Goal: Task Accomplishment & Management: Use online tool/utility

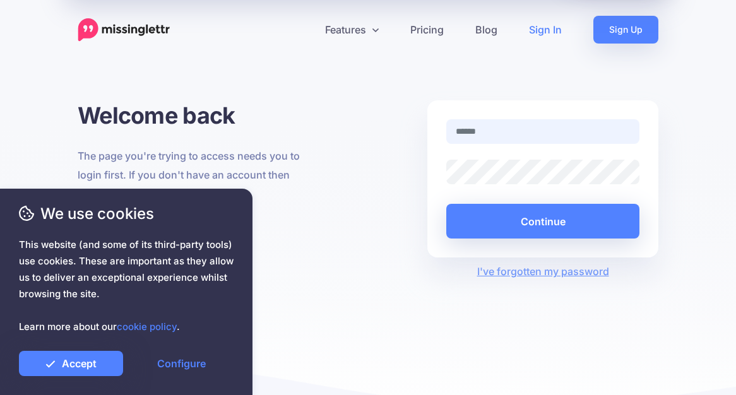
type input "**********"
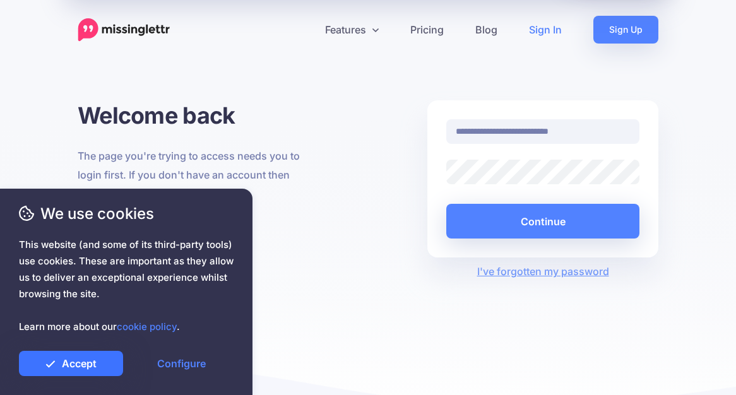
click at [67, 370] on link "Accept" at bounding box center [71, 363] width 104 height 25
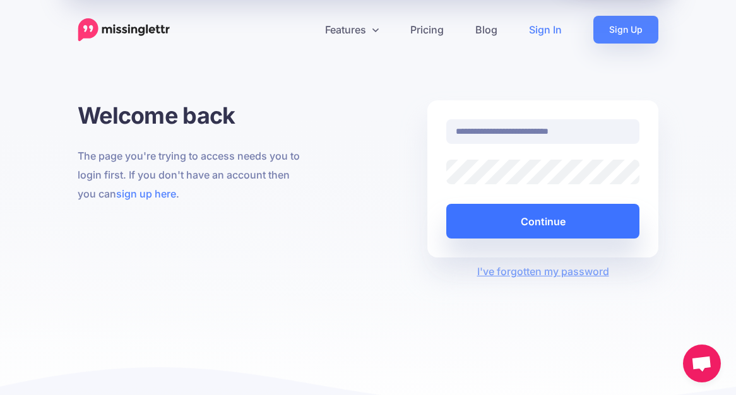
click at [575, 214] on button "Continue" at bounding box center [542, 221] width 193 height 35
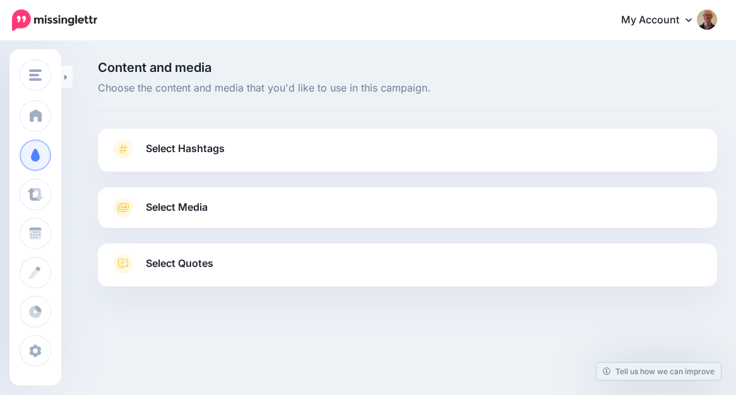
click at [230, 204] on link "Select Media" at bounding box center [407, 207] width 594 height 20
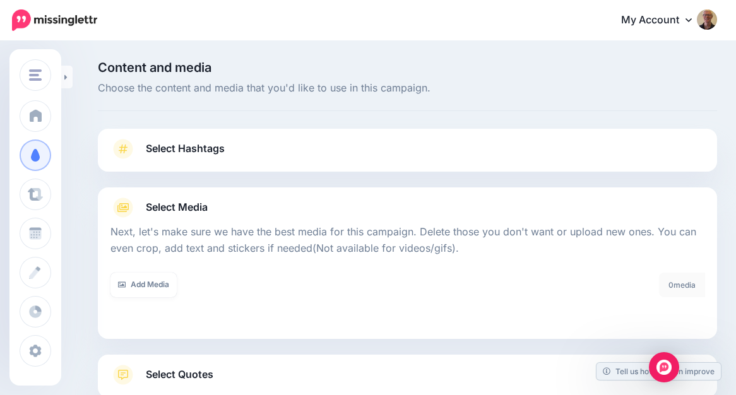
click at [257, 145] on link "Select Hashtags" at bounding box center [407, 155] width 594 height 33
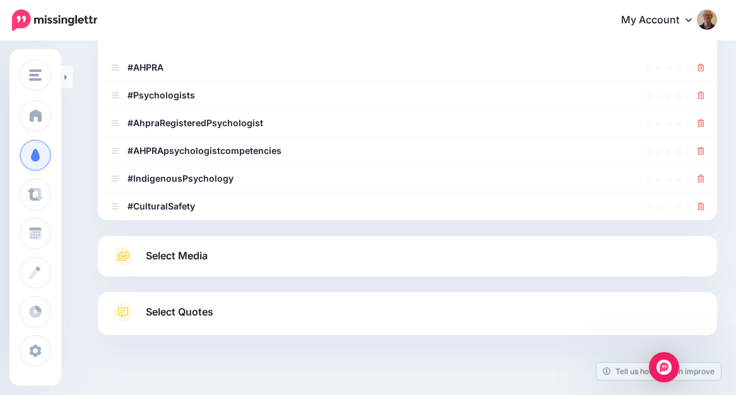
scroll to position [235, 0]
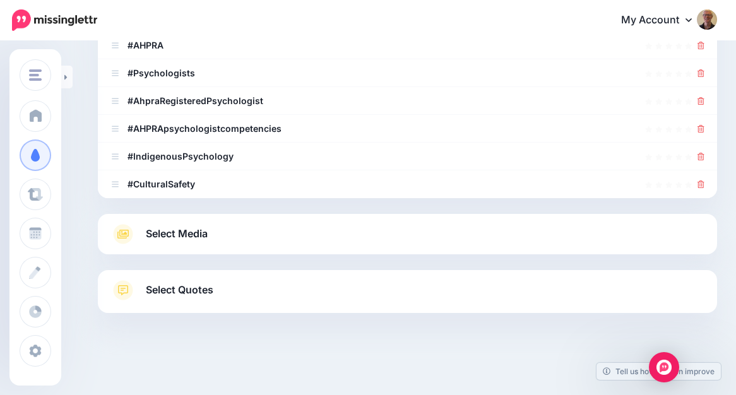
click at [298, 217] on div "Select Media Next, let's make sure we have the best media for this campaign. De…" at bounding box center [407, 234] width 619 height 40
click at [280, 238] on link "Select Media" at bounding box center [407, 234] width 594 height 20
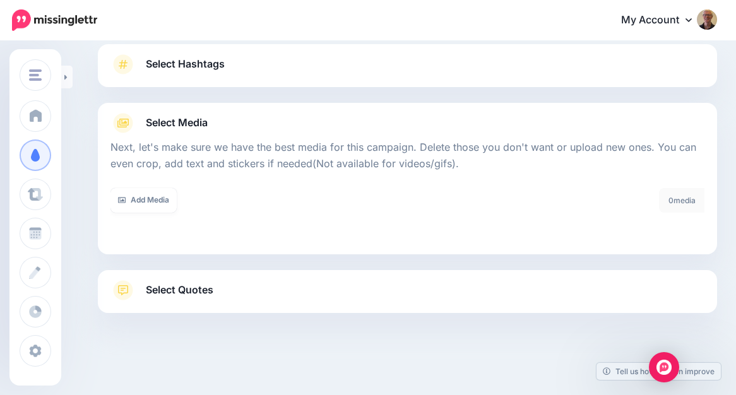
scroll to position [85, 0]
click at [141, 196] on link "Add Media" at bounding box center [143, 200] width 66 height 25
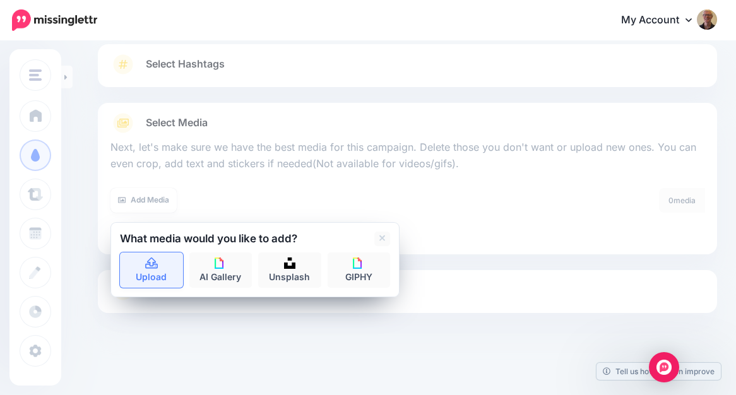
click at [138, 271] on link "Upload" at bounding box center [151, 269] width 63 height 35
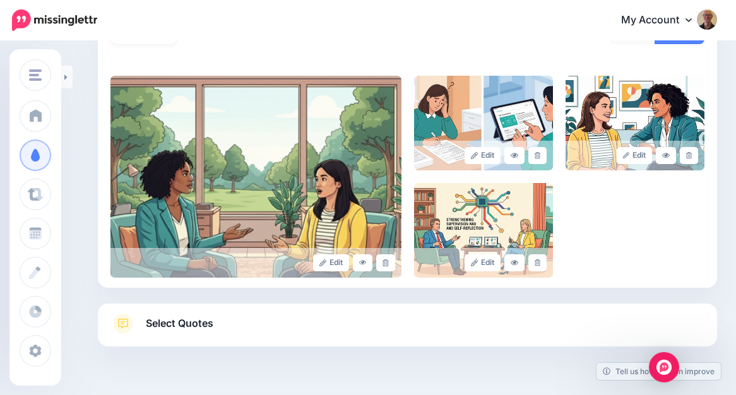
scroll to position [252, 0]
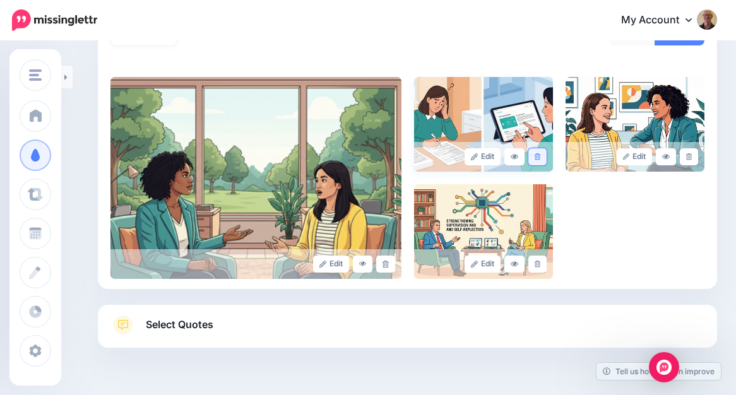
click at [539, 155] on icon at bounding box center [537, 156] width 6 height 7
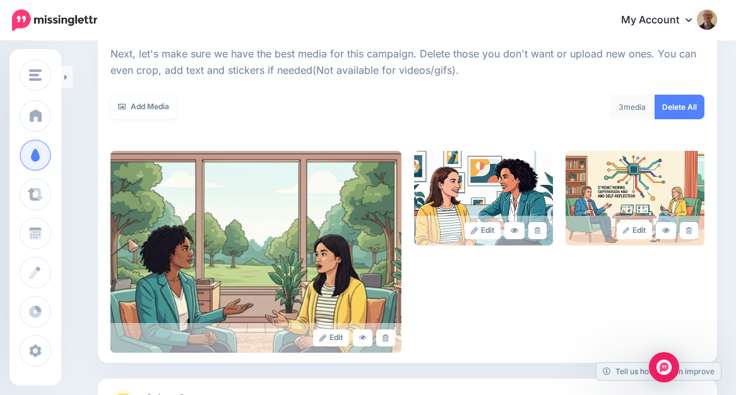
scroll to position [177, 0]
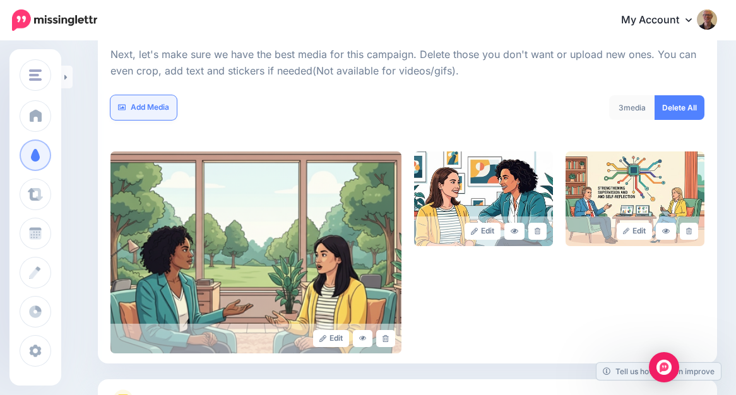
click at [126, 110] on link "Add Media" at bounding box center [143, 107] width 66 height 25
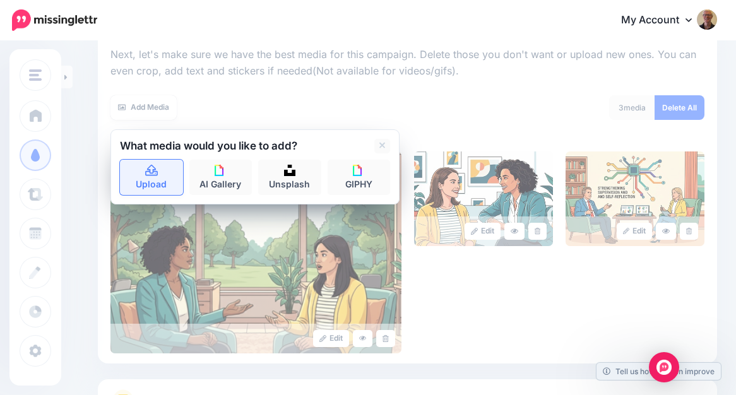
click at [138, 165] on link "Upload" at bounding box center [151, 177] width 63 height 35
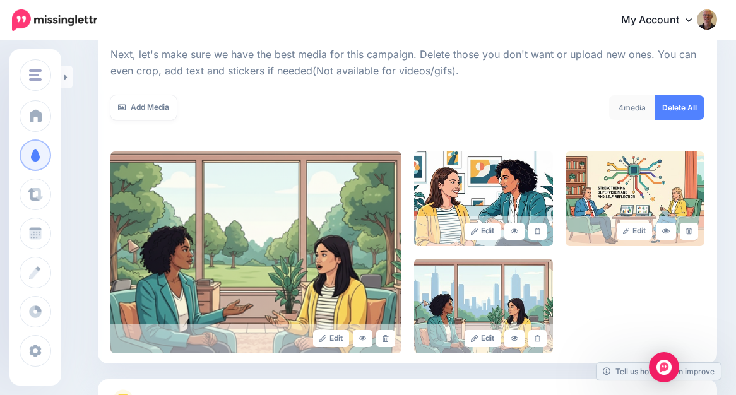
scroll to position [286, 0]
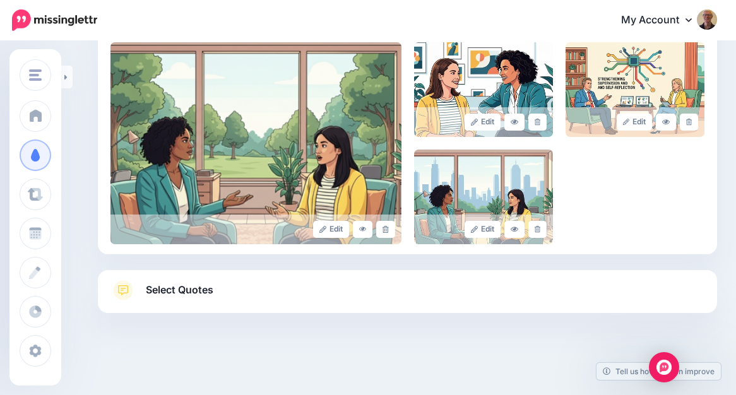
click at [422, 288] on link "Select Quotes" at bounding box center [407, 296] width 594 height 33
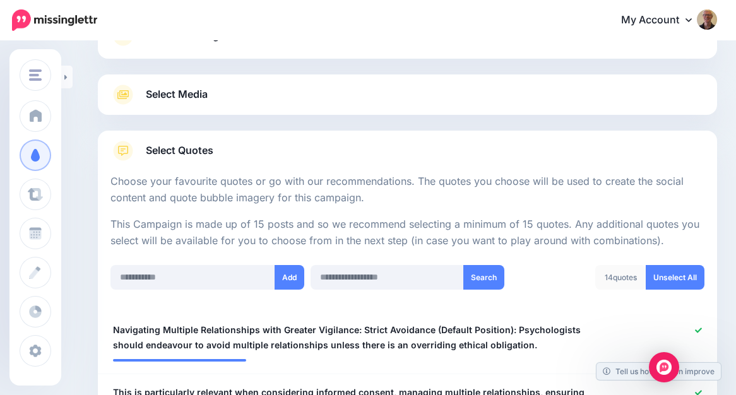
scroll to position [107, 0]
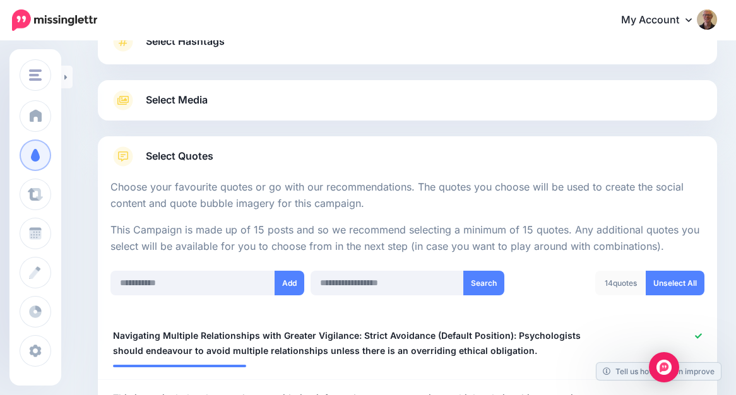
click at [380, 151] on link "Select Quotes" at bounding box center [407, 162] width 594 height 33
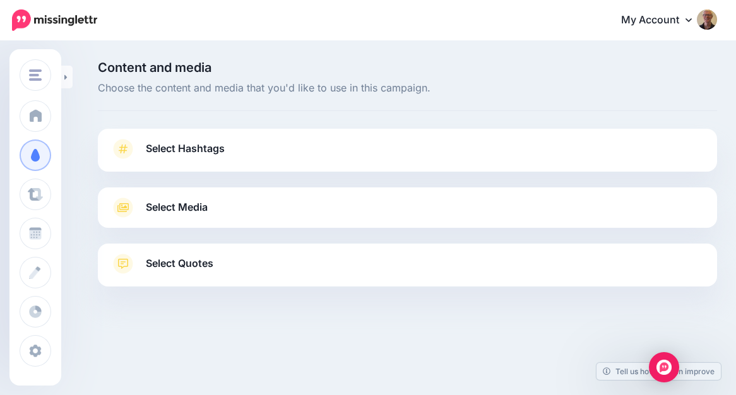
scroll to position [0, 0]
click at [425, 264] on link "Select Quotes" at bounding box center [407, 270] width 594 height 33
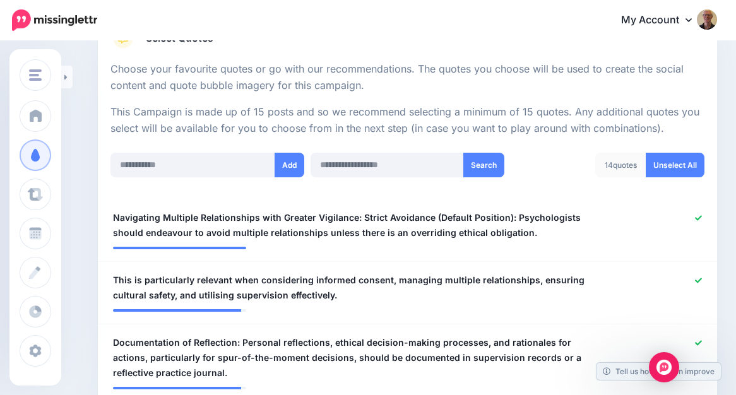
scroll to position [226, 0]
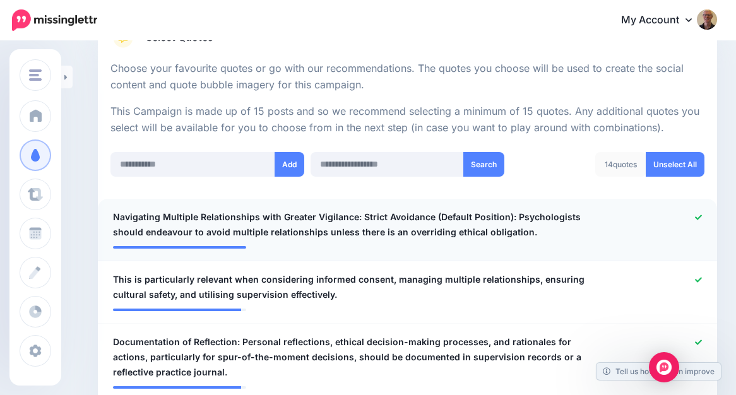
click at [370, 225] on span "Navigating Multiple Relationships with Greater Vigilance: Strict Avoidance (Def…" at bounding box center [357, 224] width 488 height 30
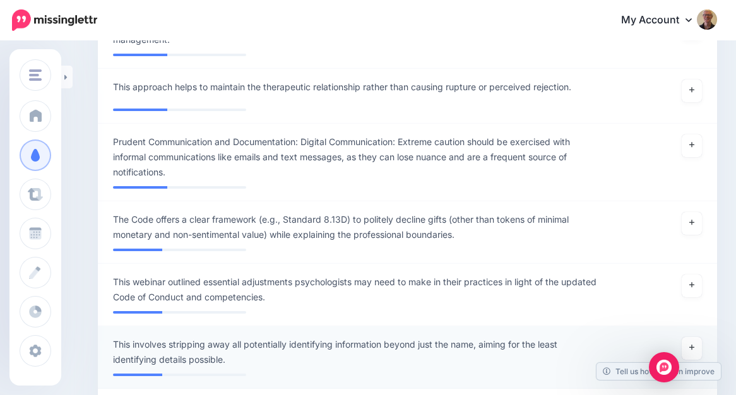
scroll to position [1696, 0]
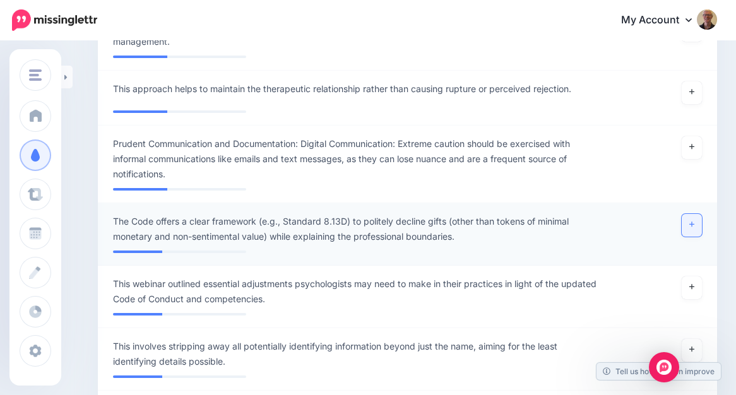
click at [691, 223] on icon at bounding box center [691, 224] width 5 height 7
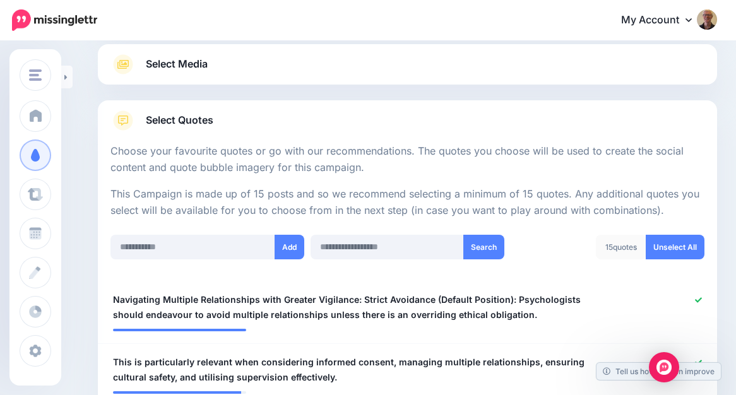
scroll to position [113, 0]
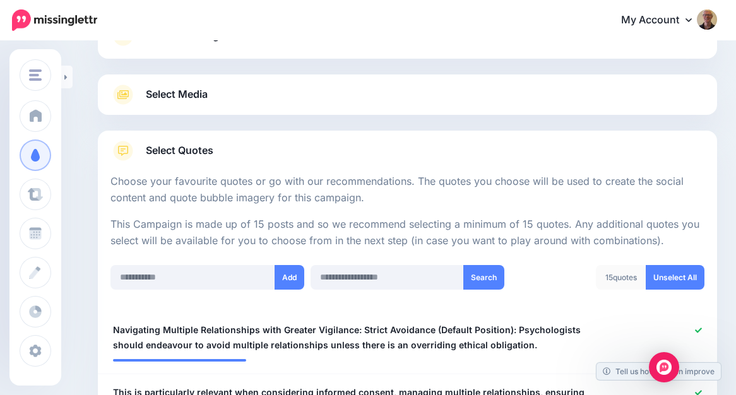
click at [317, 160] on link "Select Quotes" at bounding box center [407, 157] width 594 height 33
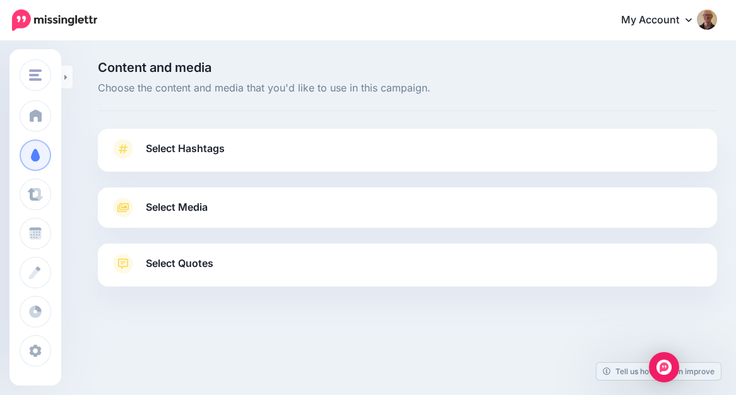
scroll to position [0, 0]
click at [315, 94] on span "Choose the content and media that you'd like to use in this campaign." at bounding box center [407, 88] width 619 height 16
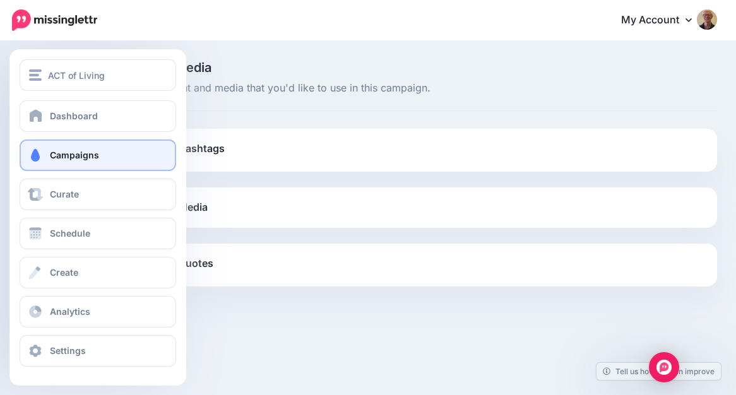
click at [76, 148] on link "Campaigns" at bounding box center [98, 155] width 156 height 32
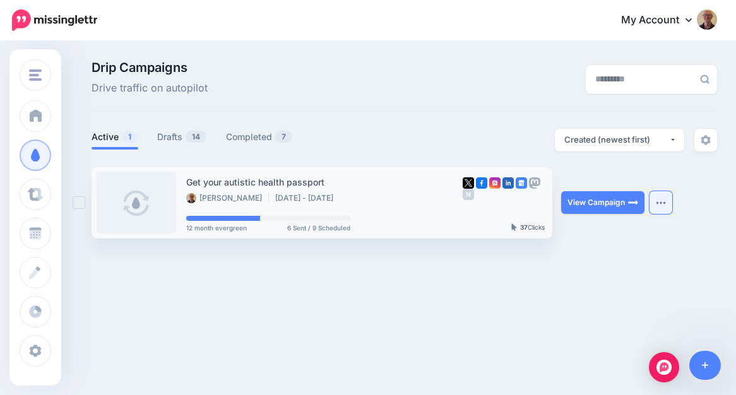
click at [664, 203] on img "button" at bounding box center [660, 203] width 10 height 4
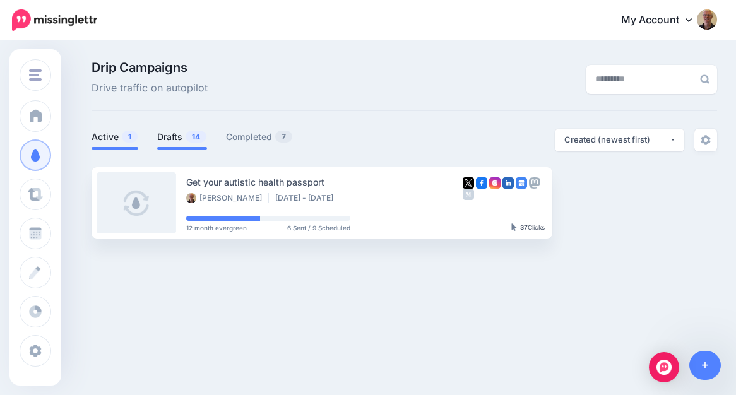
click at [177, 134] on link "Drafts 14" at bounding box center [182, 136] width 50 height 15
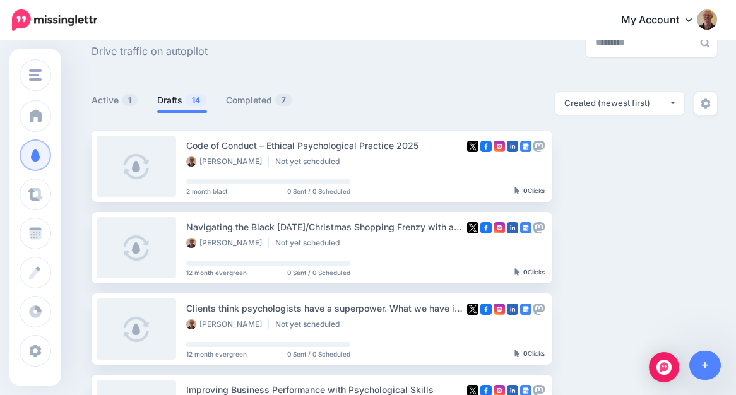
scroll to position [38, 0]
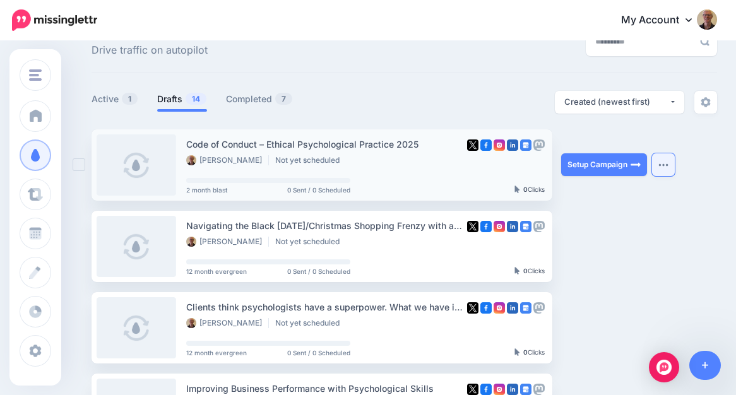
click at [666, 164] on img "button" at bounding box center [663, 165] width 10 height 4
click at [602, 166] on link "Setup Campaign" at bounding box center [604, 164] width 86 height 23
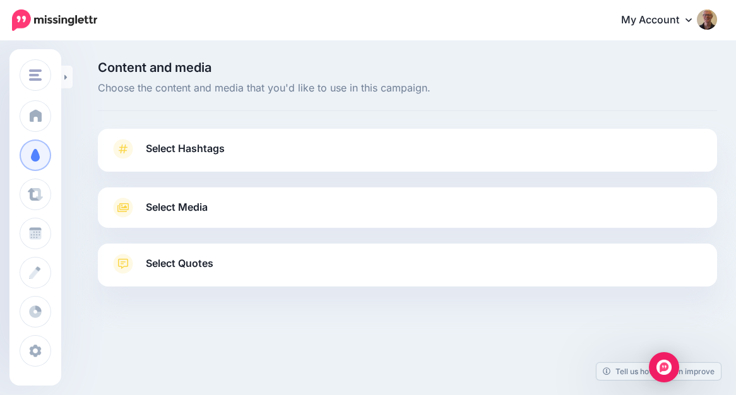
click at [461, 155] on link "Select Hashtags" at bounding box center [407, 155] width 594 height 33
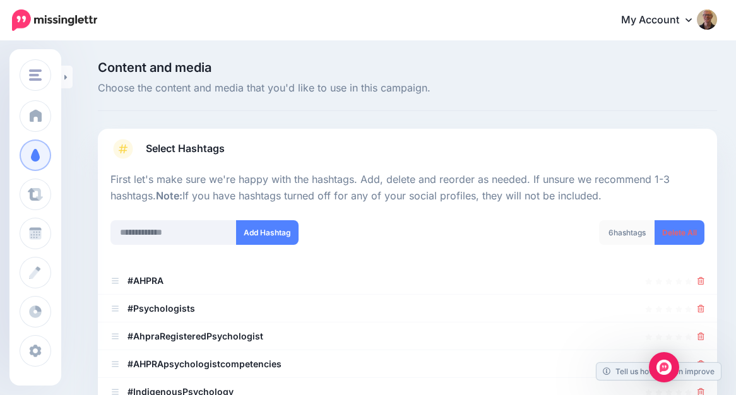
click at [317, 150] on link "Select Hashtags" at bounding box center [407, 155] width 594 height 33
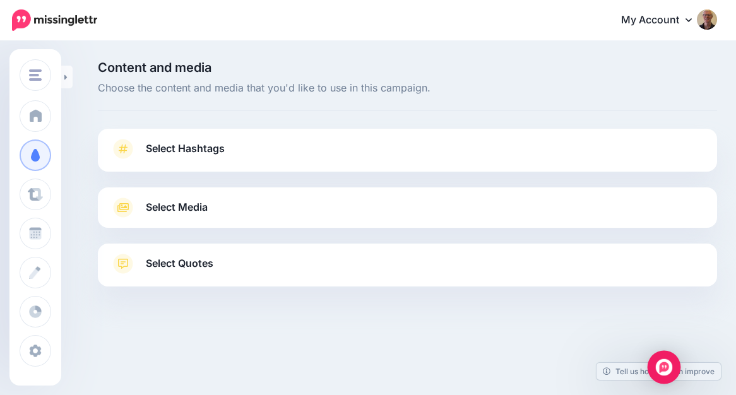
click at [662, 368] on img "Open Intercom Messenger" at bounding box center [663, 367] width 16 height 16
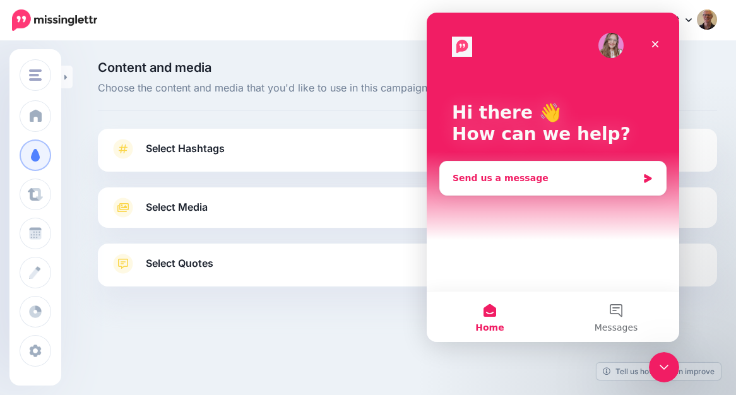
click at [567, 178] on div "Send us a message" at bounding box center [544, 178] width 185 height 13
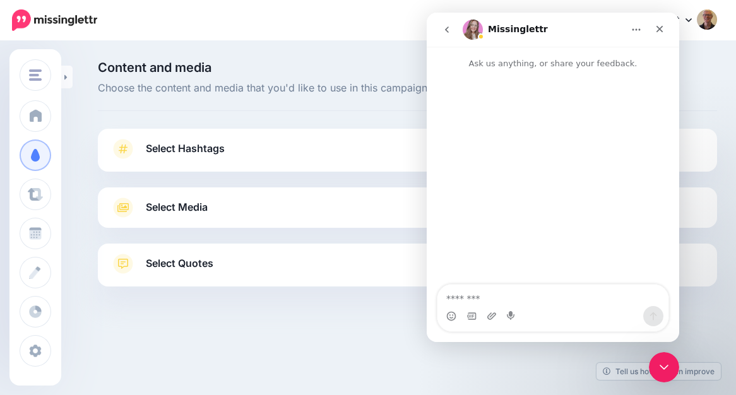
click at [545, 288] on textarea "Message…" at bounding box center [552, 295] width 231 height 21
type textarea "**********"
click at [326, 257] on link "Select Quotes" at bounding box center [407, 270] width 594 height 33
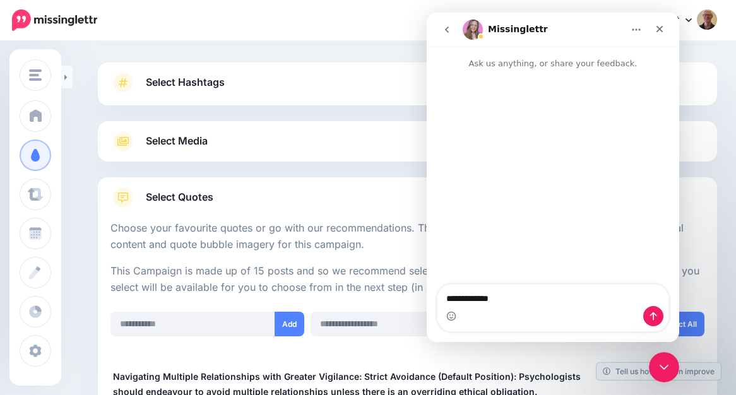
scroll to position [116, 0]
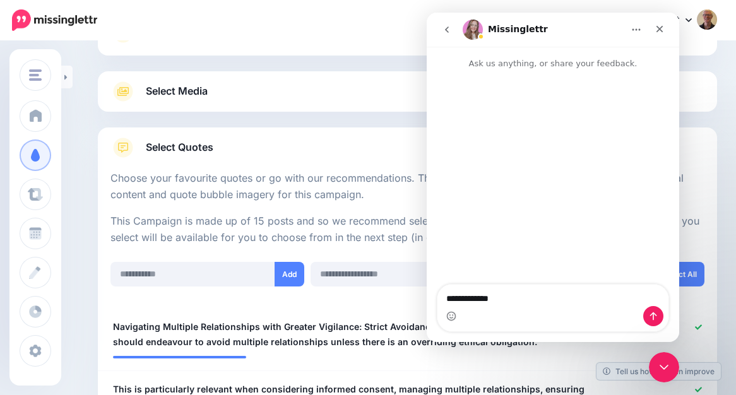
click at [281, 86] on link "Select Media" at bounding box center [407, 91] width 594 height 20
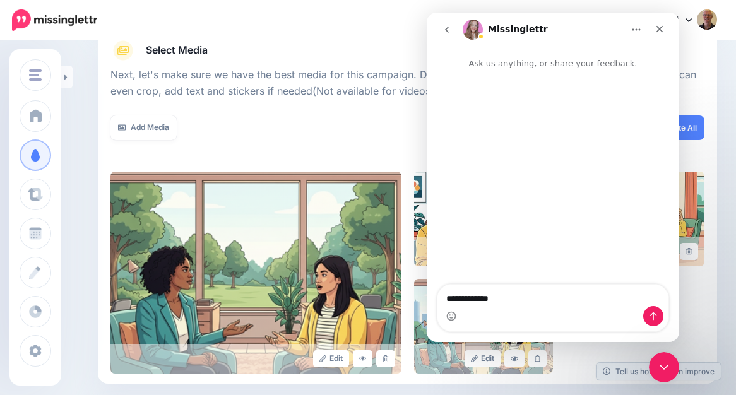
scroll to position [158, 0]
click at [663, 28] on icon "Close" at bounding box center [659, 29] width 10 height 10
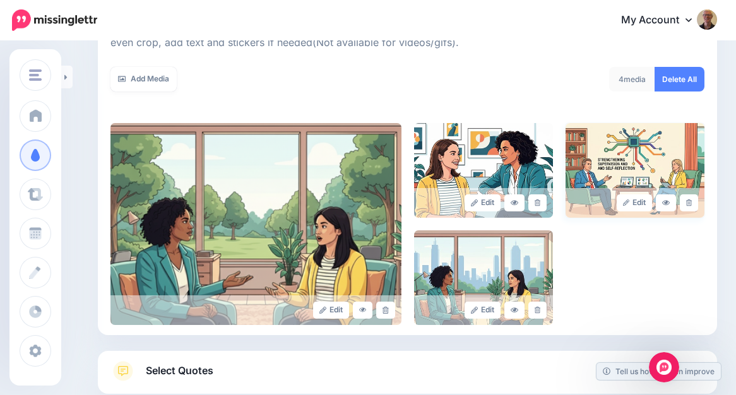
scroll to position [240, 0]
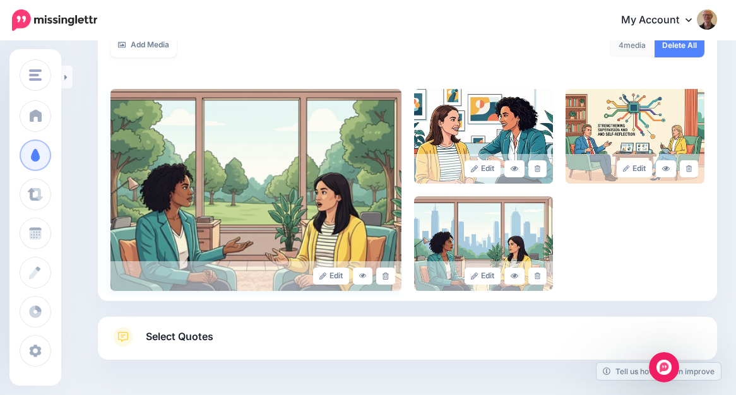
click at [367, 172] on img at bounding box center [255, 190] width 291 height 202
click at [472, 134] on img at bounding box center [483, 136] width 139 height 95
click at [669, 361] on icon "Open Intercom Messenger" at bounding box center [662, 365] width 21 height 21
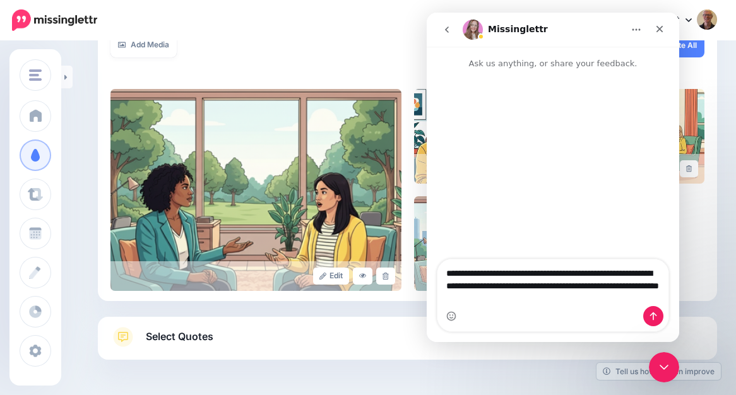
type textarea "**********"
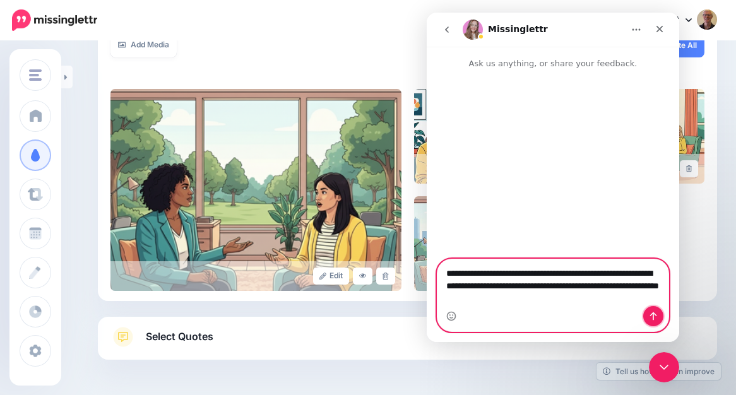
click at [654, 311] on icon "Send a message…" at bounding box center [653, 316] width 10 height 10
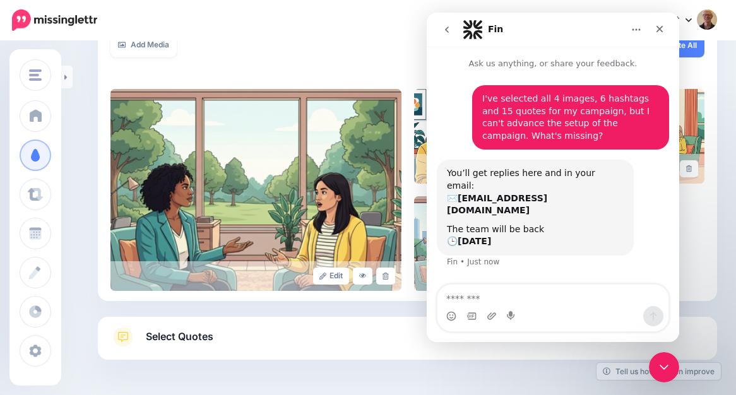
click at [230, 58] on div "Add Media What media would you like to add? Upload AI Gallery Unsplash GIPHY" at bounding box center [254, 53] width 307 height 40
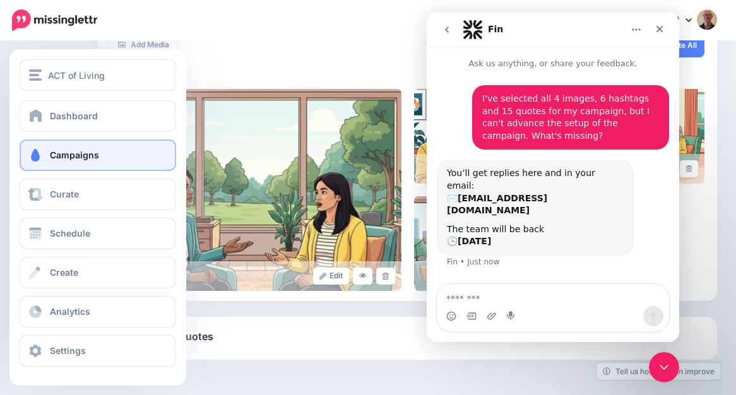
click at [72, 152] on span "Campaigns" at bounding box center [74, 155] width 49 height 11
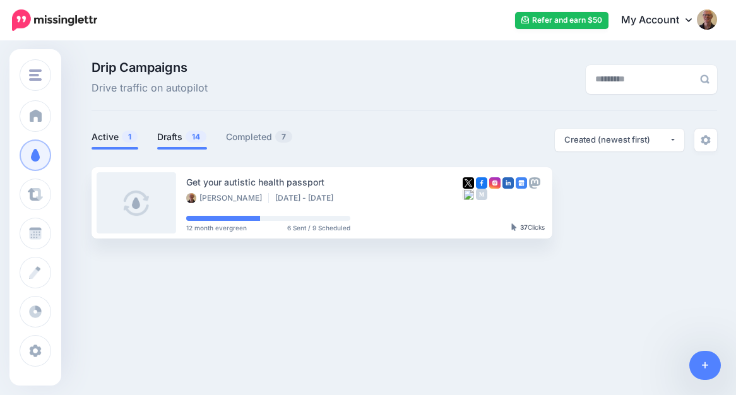
click at [186, 133] on span "14" at bounding box center [195, 137] width 21 height 12
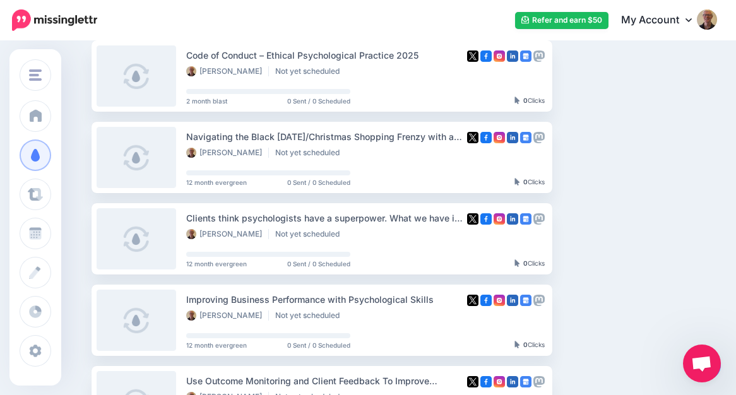
scroll to position [136, 0]
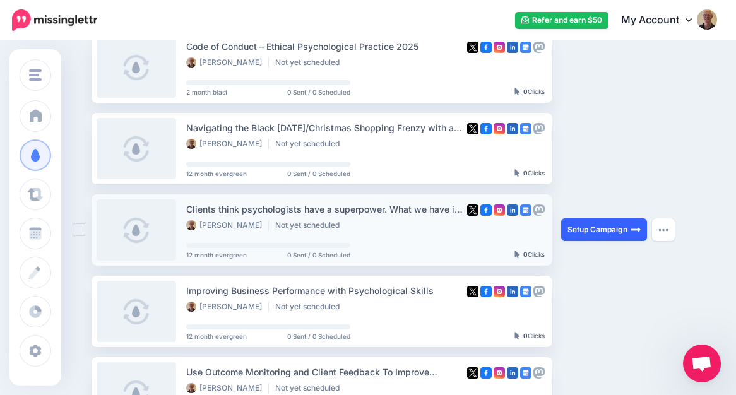
click at [598, 232] on link "Setup Campaign" at bounding box center [604, 229] width 86 height 23
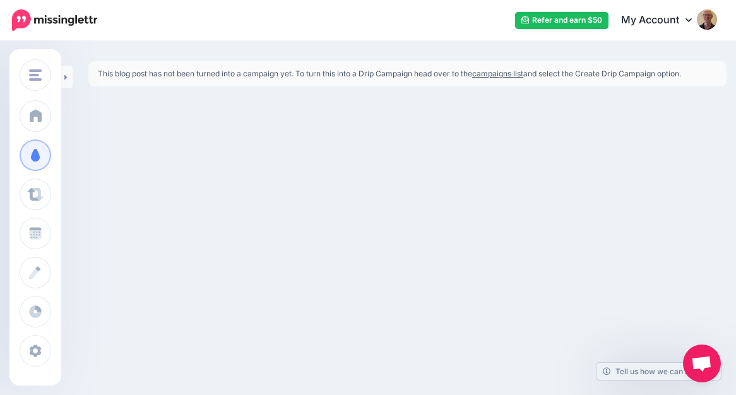
click at [517, 71] on link "campaigns list" at bounding box center [497, 73] width 51 height 9
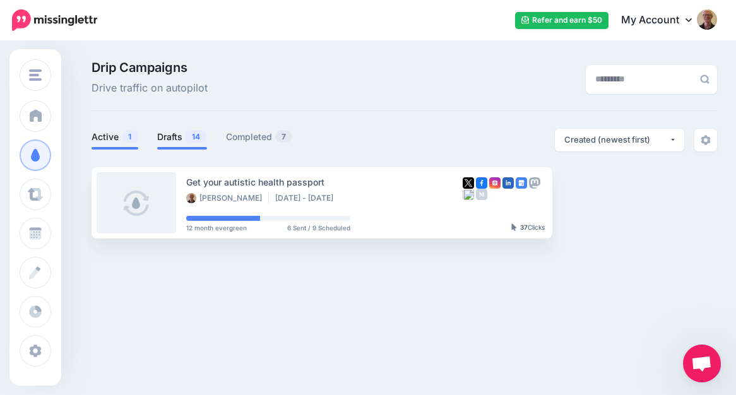
click at [195, 134] on span "14" at bounding box center [195, 137] width 21 height 12
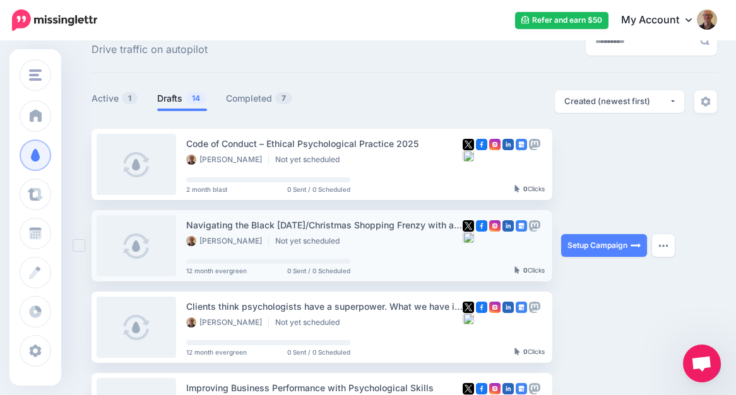
scroll to position [69, 0]
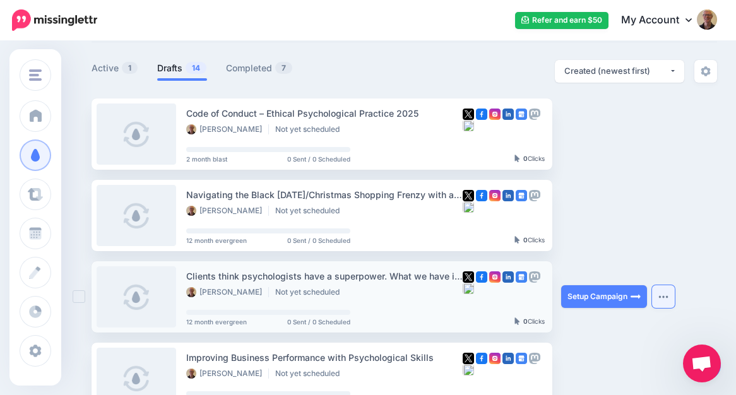
click at [666, 293] on button "button" at bounding box center [663, 296] width 23 height 23
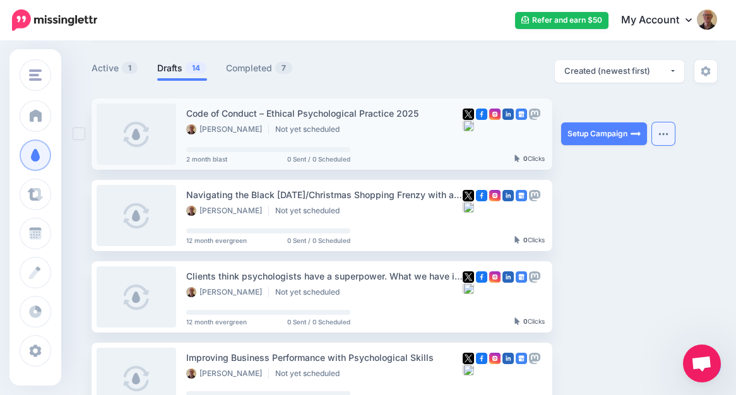
click at [661, 136] on img "button" at bounding box center [663, 134] width 10 height 4
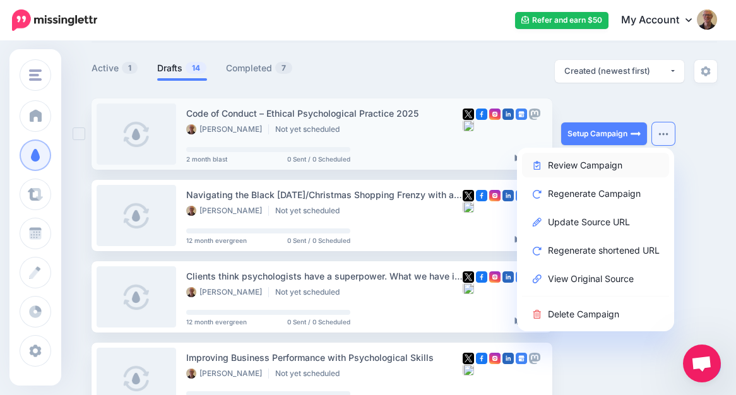
click at [608, 164] on link "Review Campaign" at bounding box center [595, 165] width 147 height 25
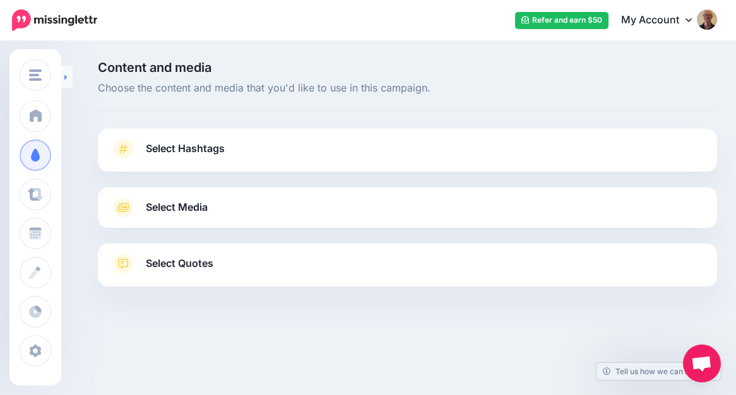
click at [64, 71] on link at bounding box center [66, 77] width 11 height 23
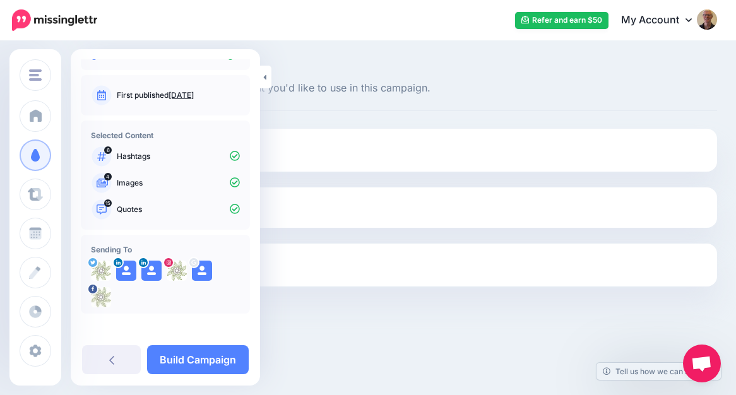
scroll to position [101, 0]
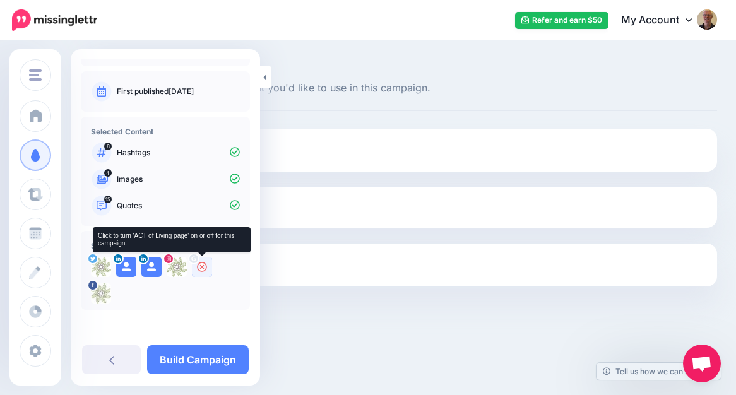
click at [200, 267] on icon at bounding box center [202, 267] width 10 height 10
click at [204, 266] on img at bounding box center [202, 267] width 20 height 20
click at [203, 266] on icon at bounding box center [202, 267] width 10 height 10
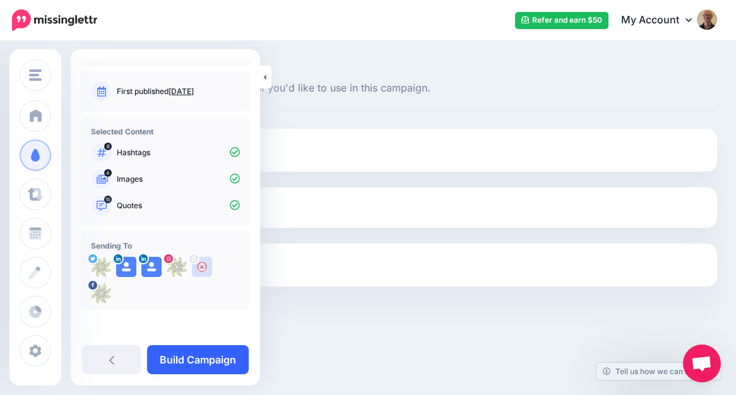
click at [202, 356] on link "Build Campaign" at bounding box center [198, 359] width 102 height 29
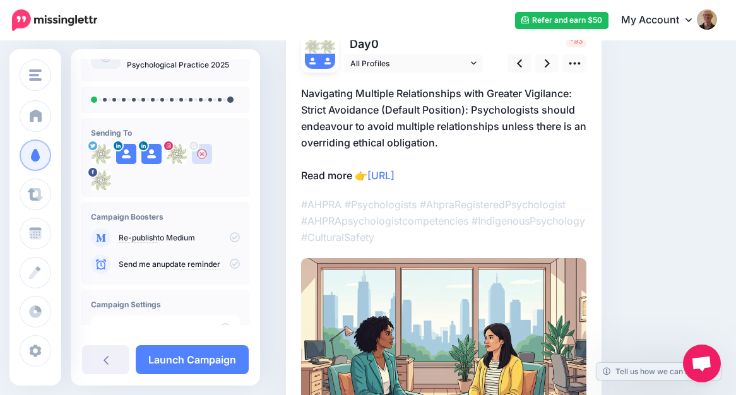
scroll to position [97, 0]
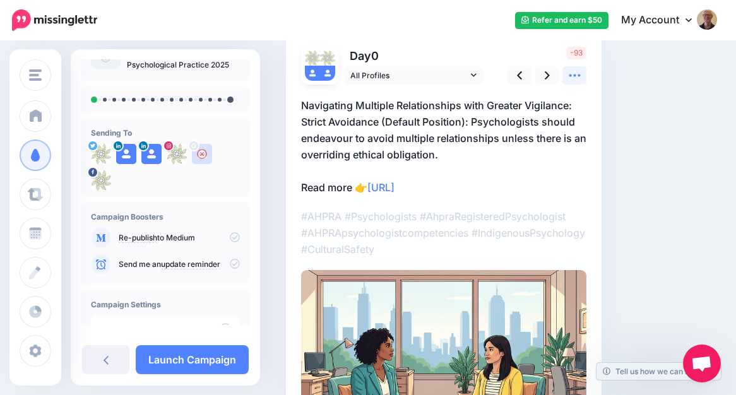
click at [571, 77] on icon at bounding box center [574, 75] width 13 height 13
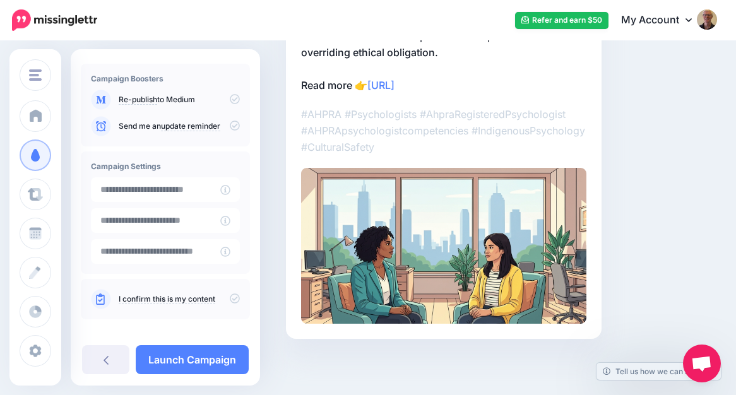
scroll to position [171, 0]
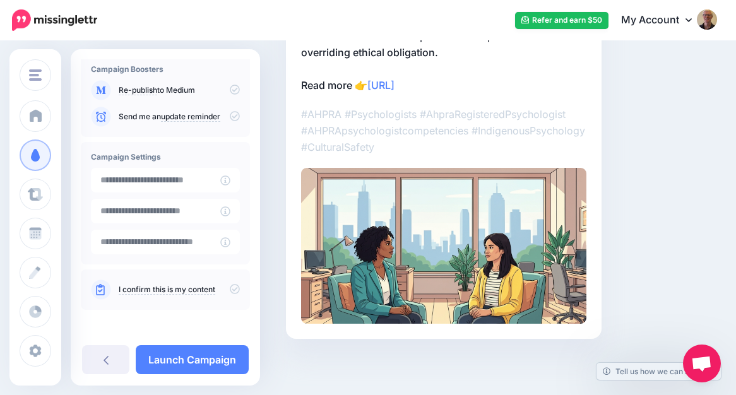
click at [230, 290] on icon at bounding box center [235, 289] width 10 height 10
click at [230, 118] on icon at bounding box center [235, 116] width 10 height 10
click at [198, 114] on link "update reminder" at bounding box center [190, 117] width 59 height 10
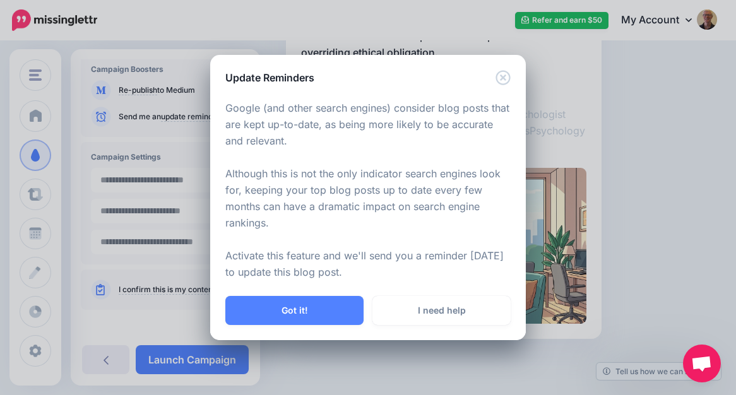
click at [512, 73] on div "Update Reminders" at bounding box center [367, 70] width 315 height 30
click at [500, 79] on icon "Close" at bounding box center [502, 78] width 15 height 15
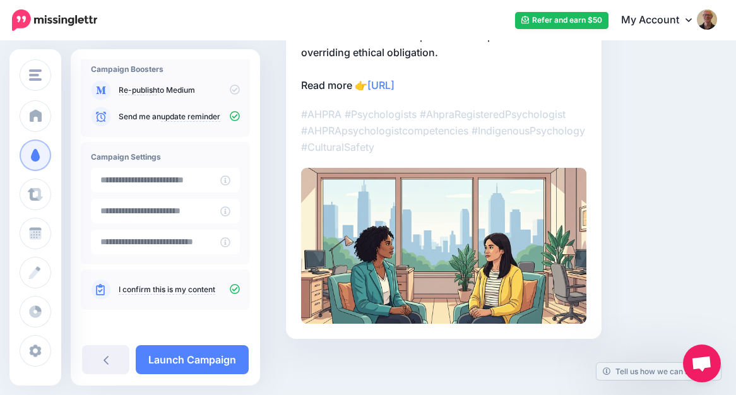
click at [230, 89] on icon at bounding box center [235, 90] width 10 height 10
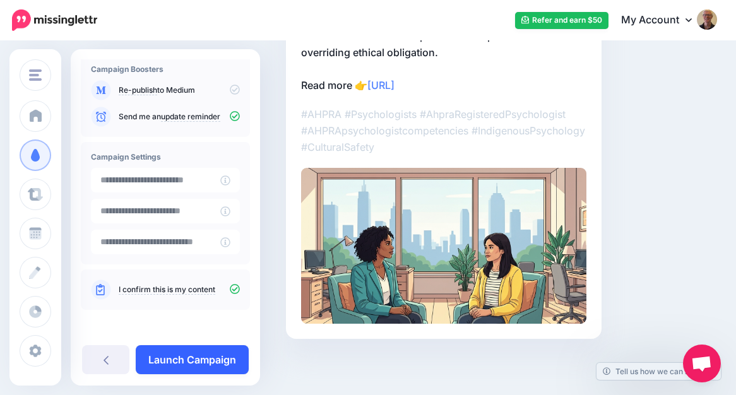
click at [203, 362] on link "Launch Campaign" at bounding box center [192, 359] width 113 height 29
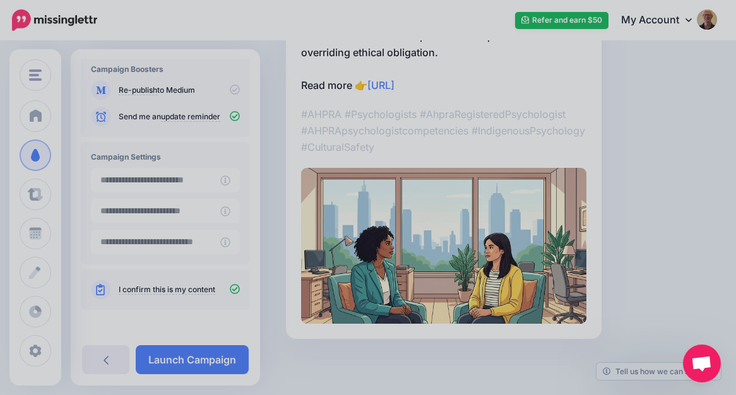
click at [180, 356] on div at bounding box center [368, 197] width 736 height 395
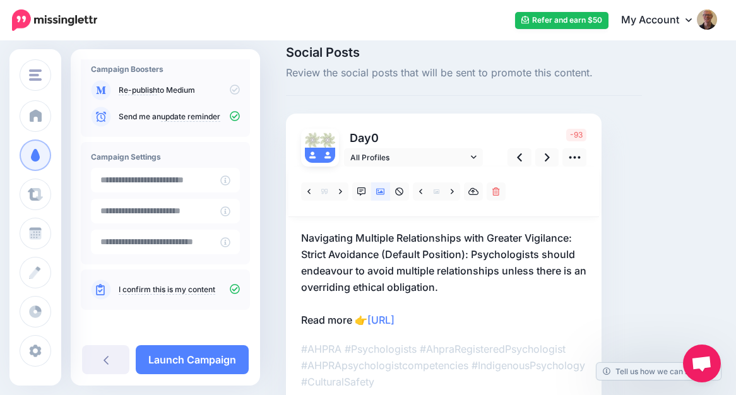
scroll to position [0, 0]
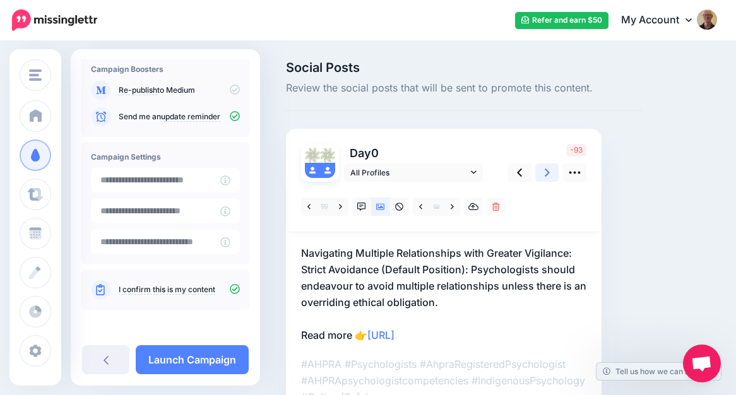
click at [546, 175] on icon at bounding box center [546, 172] width 5 height 8
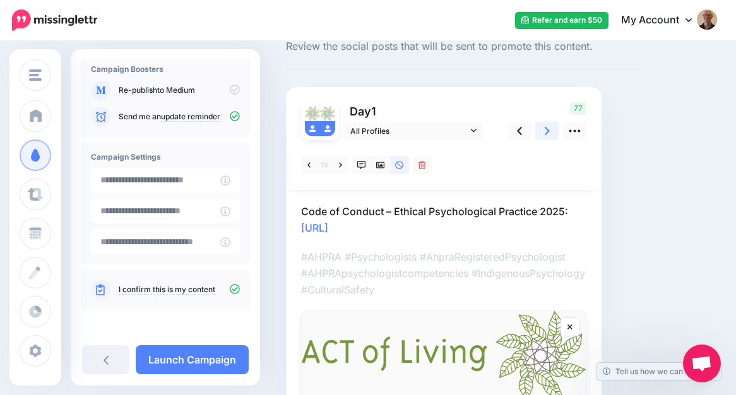
scroll to position [32, 0]
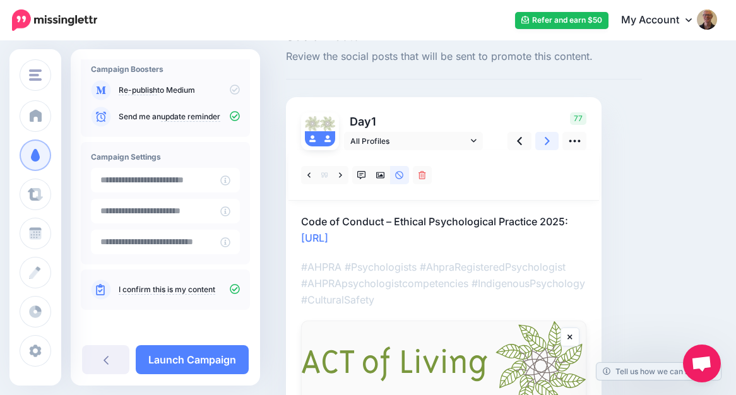
click at [544, 143] on icon at bounding box center [546, 140] width 5 height 13
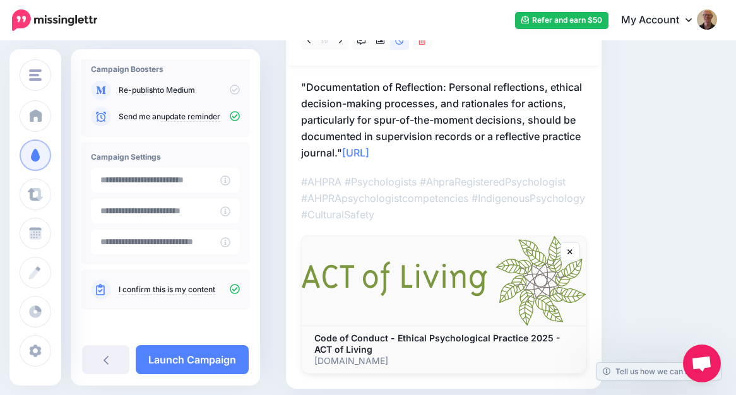
scroll to position [188, 0]
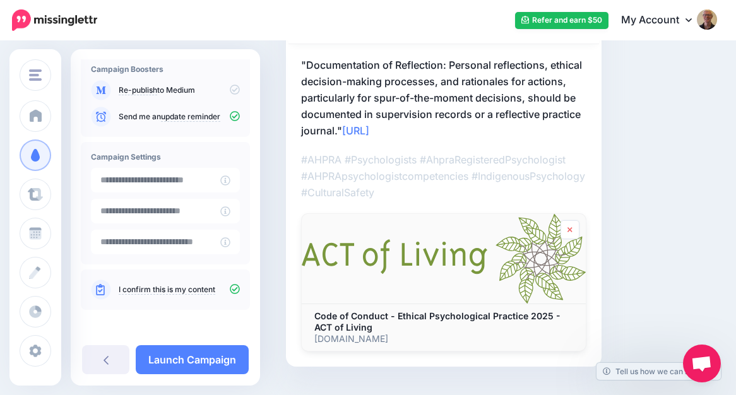
click at [567, 228] on icon at bounding box center [569, 230] width 5 height 8
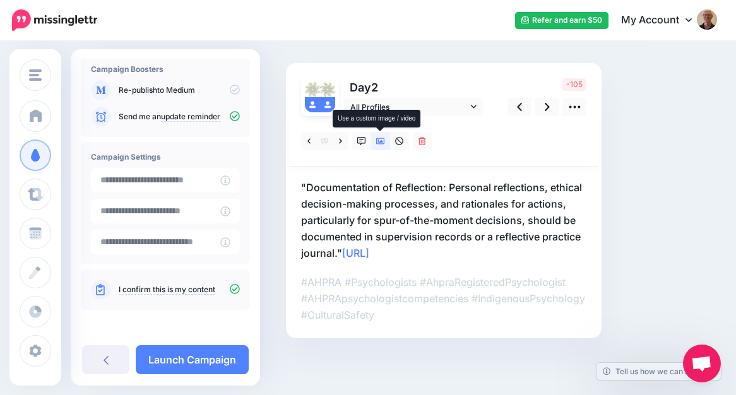
click at [380, 138] on icon at bounding box center [380, 141] width 9 height 6
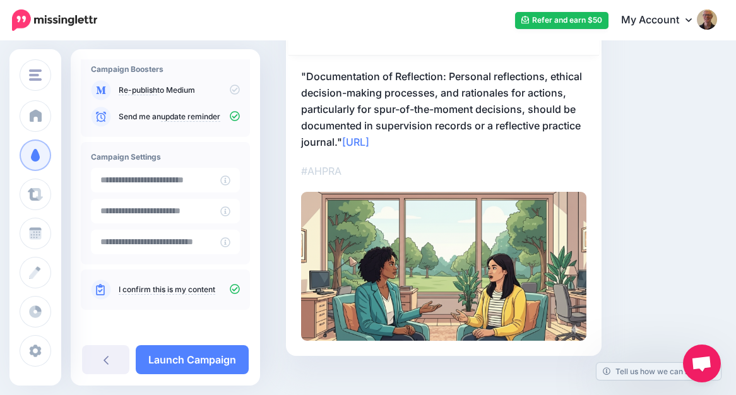
scroll to position [172, 0]
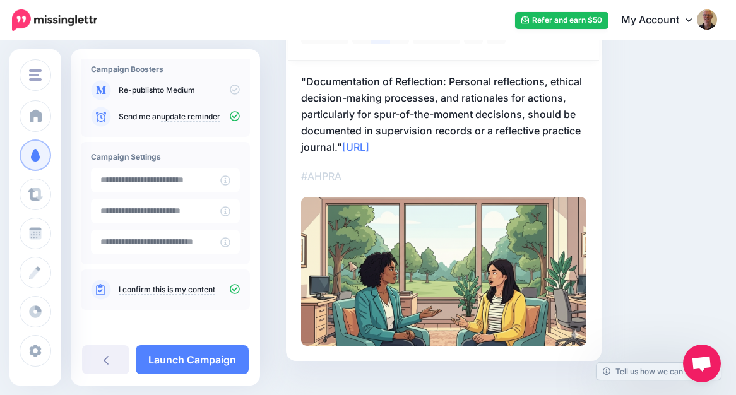
click at [544, 245] on img at bounding box center [443, 271] width 285 height 149
click at [495, 252] on img at bounding box center [443, 271] width 285 height 149
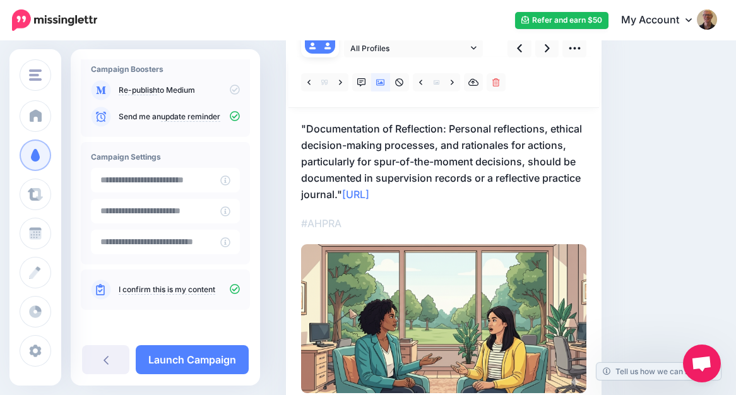
scroll to position [126, 0]
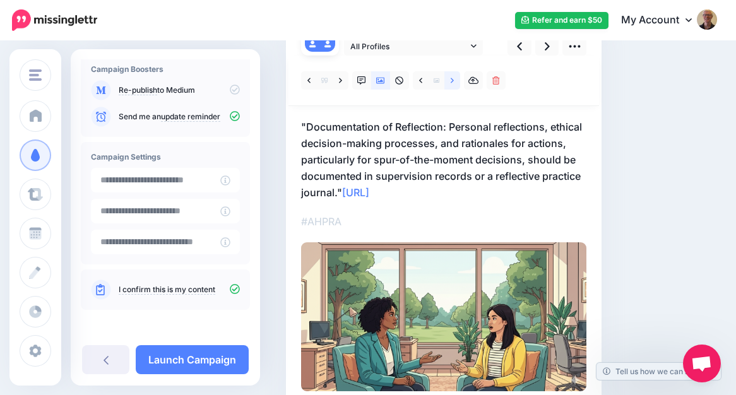
click at [450, 81] on icon at bounding box center [451, 80] width 3 height 9
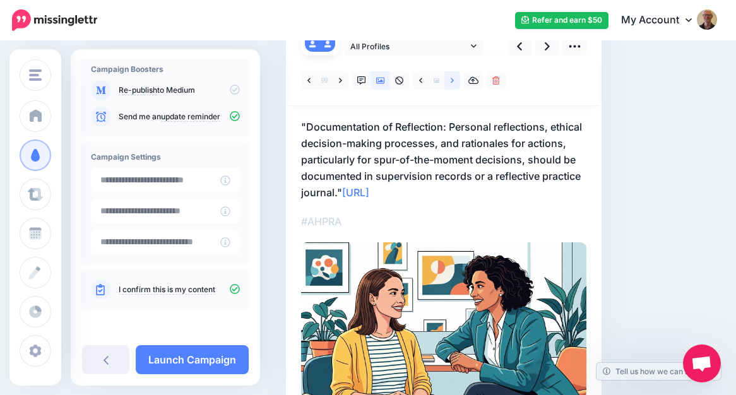
click at [452, 81] on icon at bounding box center [451, 80] width 3 height 9
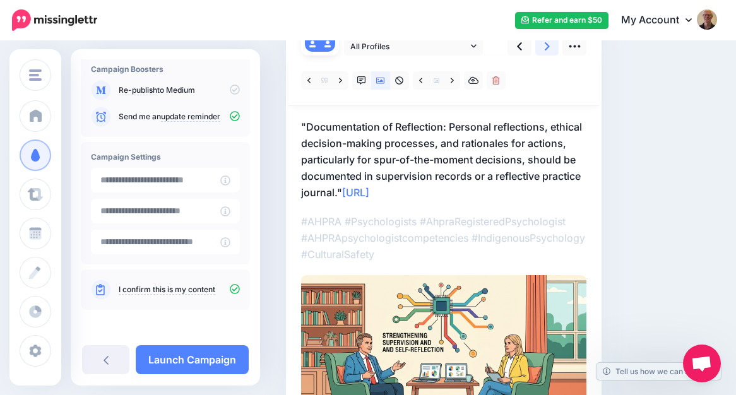
click at [545, 45] on icon at bounding box center [546, 46] width 5 height 13
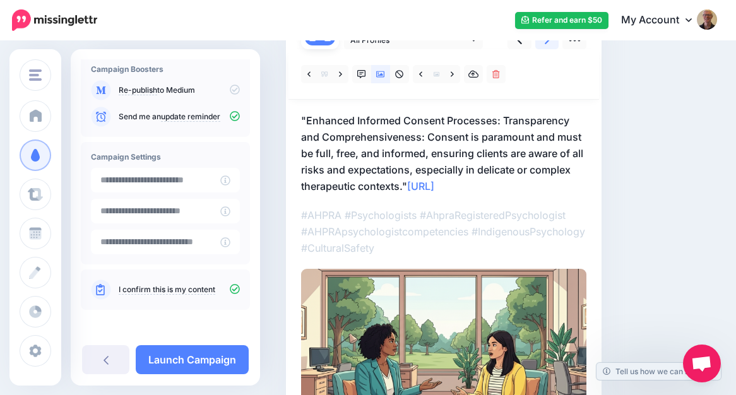
scroll to position [129, 0]
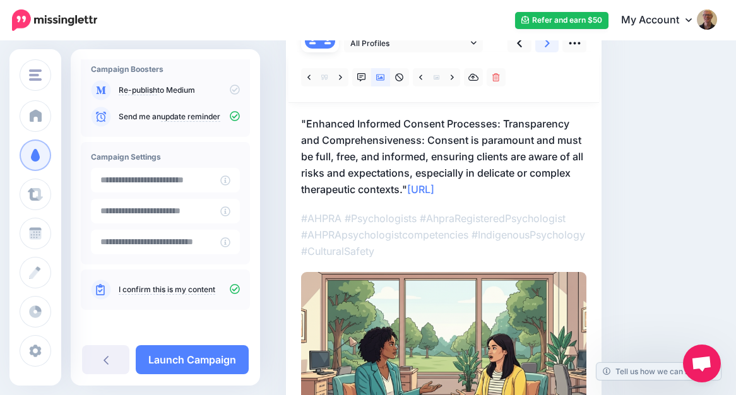
click at [547, 46] on icon at bounding box center [546, 43] width 5 height 13
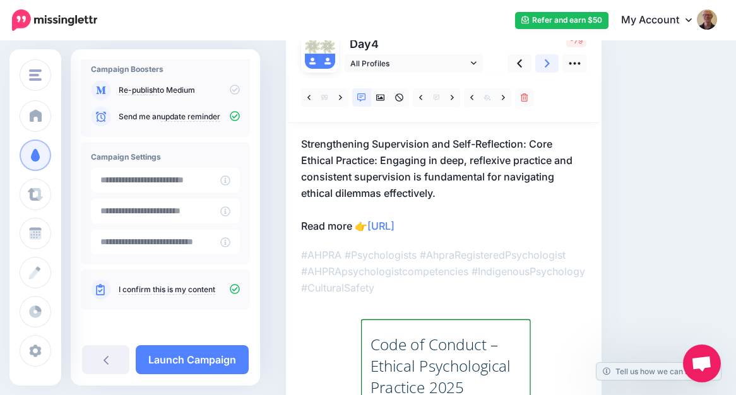
scroll to position [57, 0]
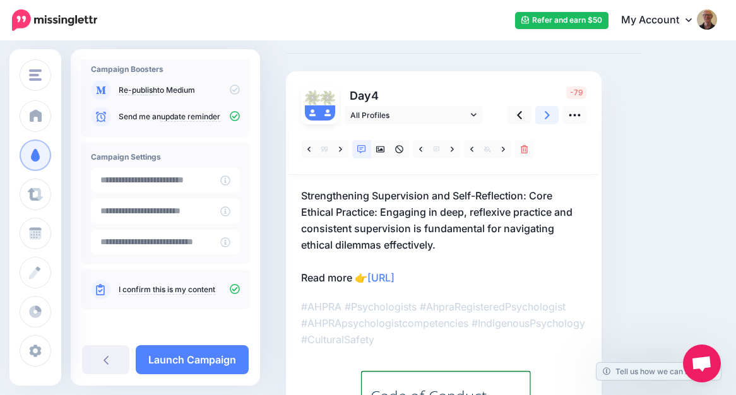
click at [545, 113] on icon at bounding box center [546, 115] width 5 height 13
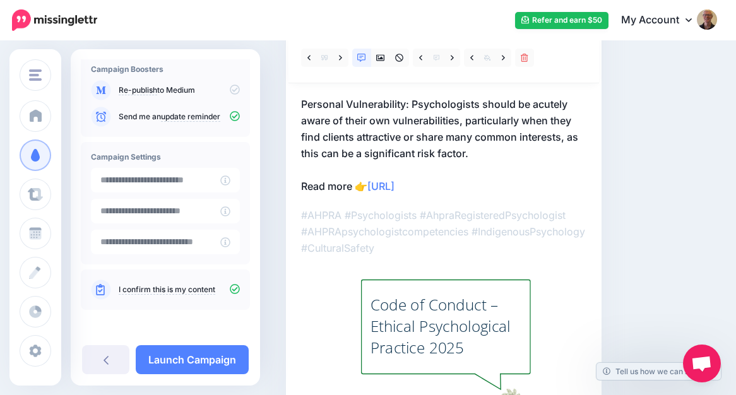
scroll to position [91, 0]
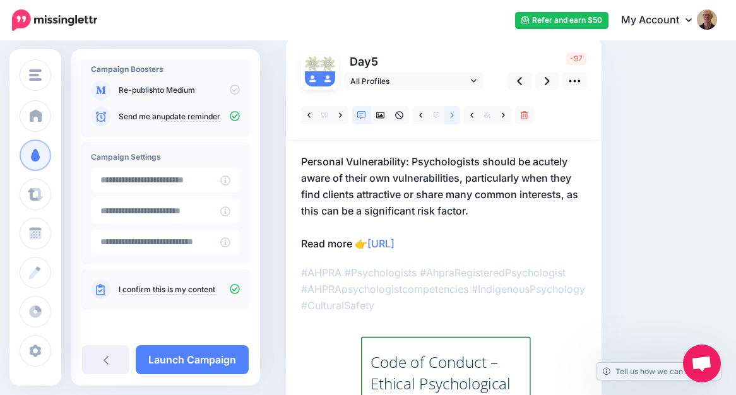
click at [451, 115] on icon at bounding box center [451, 115] width 3 height 9
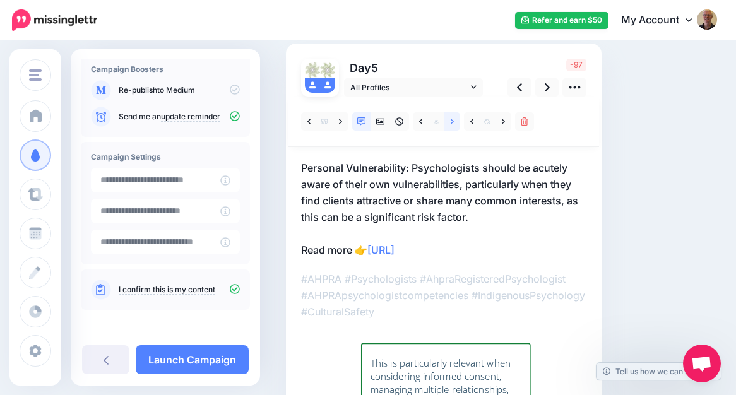
scroll to position [68, 0]
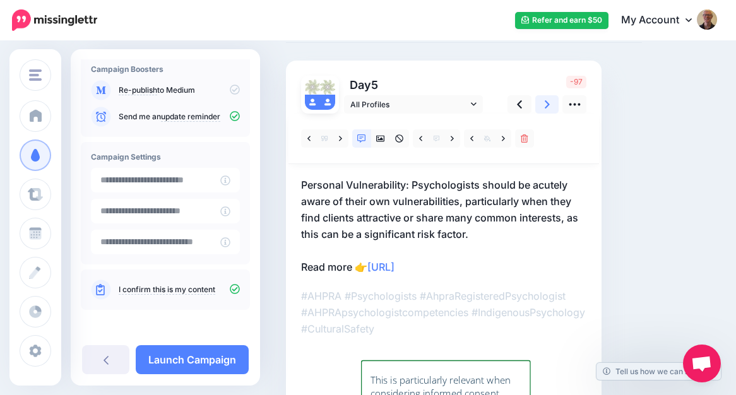
click at [544, 106] on icon at bounding box center [546, 104] width 5 height 13
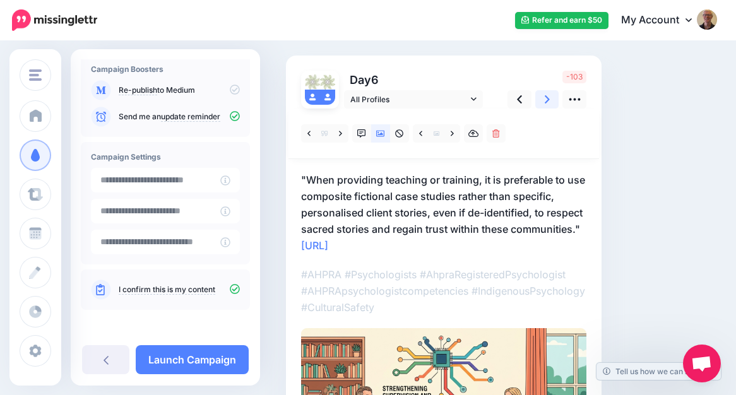
scroll to position [70, 0]
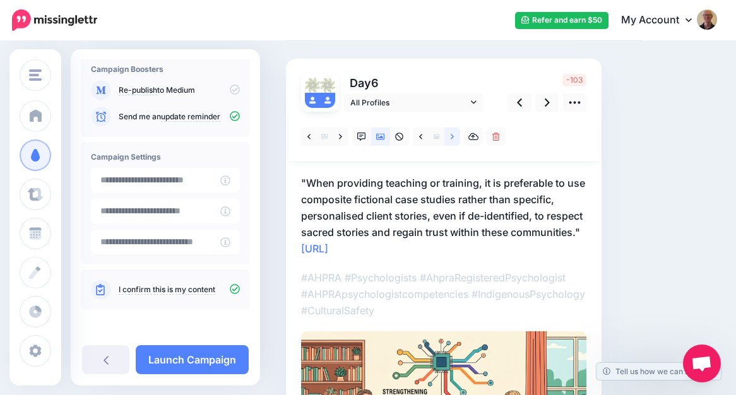
click at [452, 134] on icon at bounding box center [451, 136] width 3 height 9
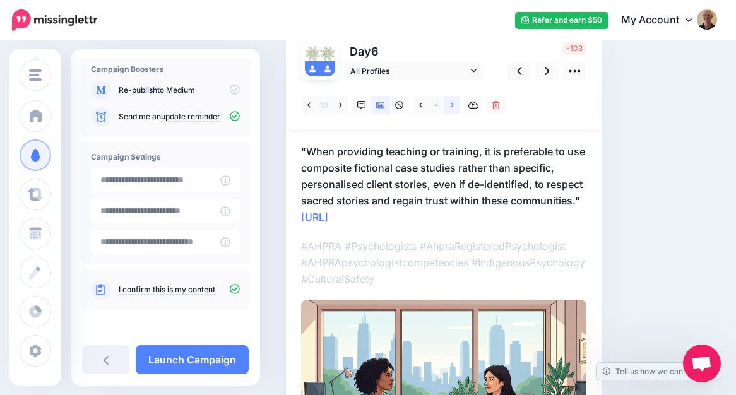
scroll to position [91, 0]
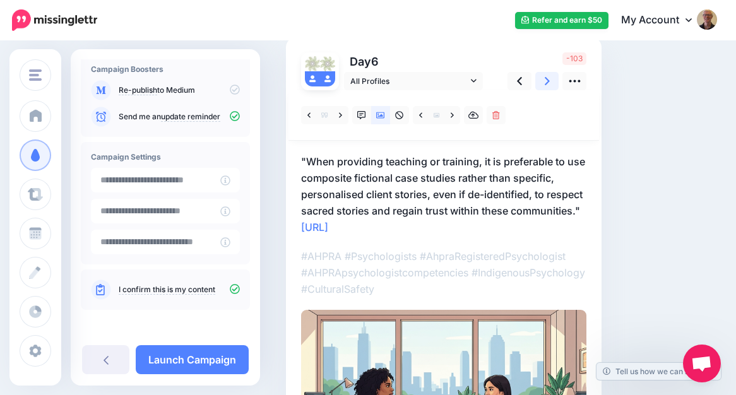
click at [547, 78] on icon at bounding box center [546, 80] width 5 height 13
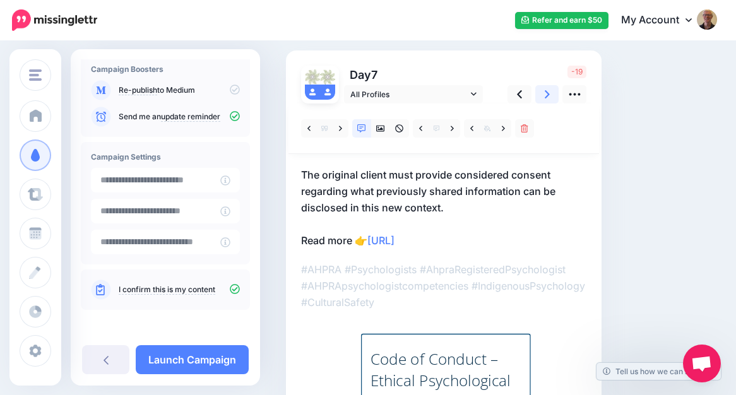
scroll to position [49, 0]
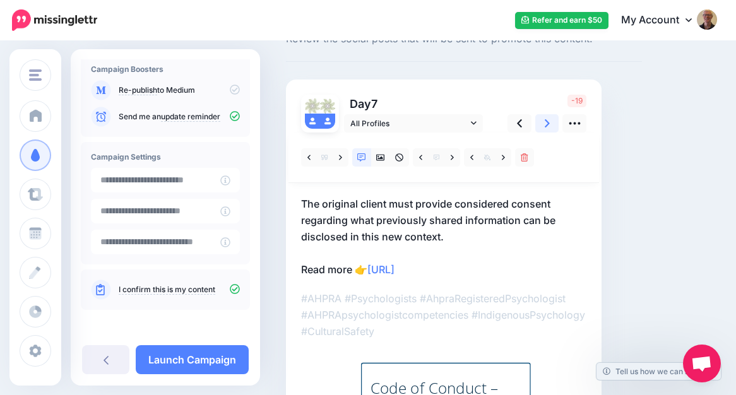
click at [544, 124] on icon at bounding box center [546, 123] width 5 height 13
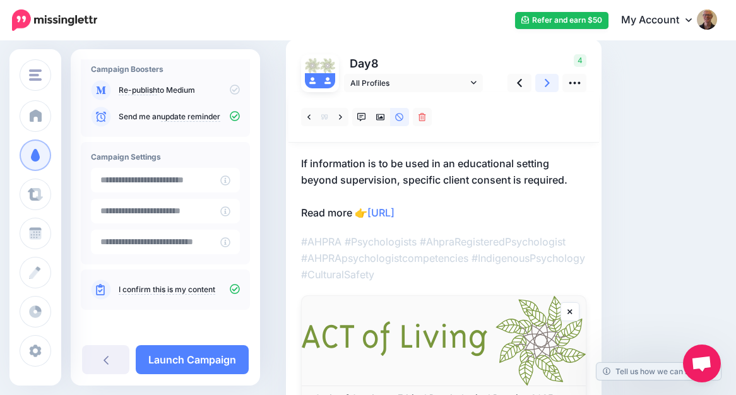
scroll to position [86, 0]
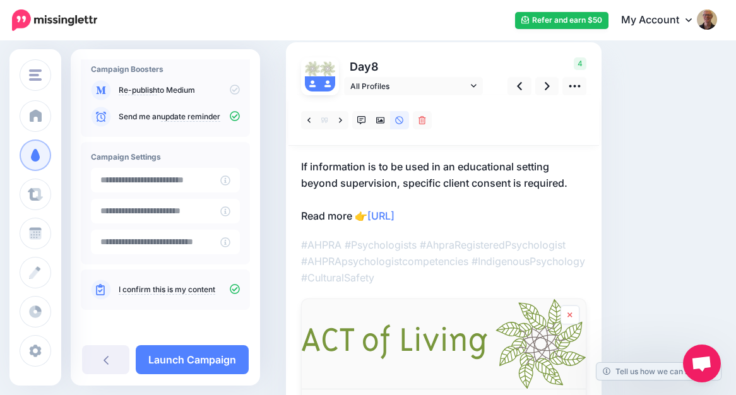
click at [568, 316] on icon at bounding box center [569, 314] width 4 height 5
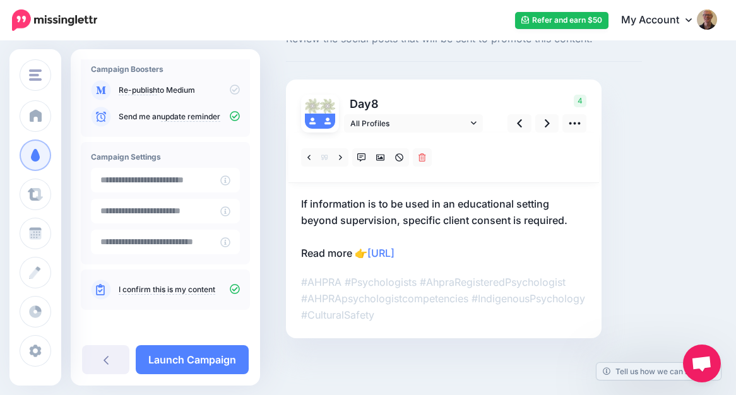
scroll to position [49, 0]
click at [382, 156] on icon at bounding box center [380, 157] width 9 height 9
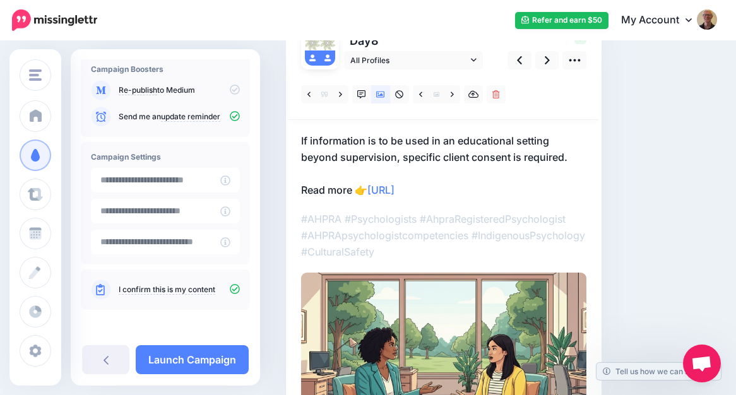
scroll to position [0, 0]
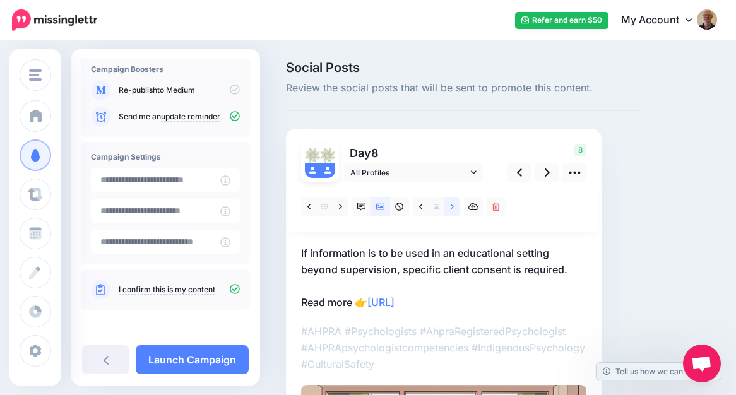
click at [450, 206] on icon at bounding box center [451, 207] width 3 height 9
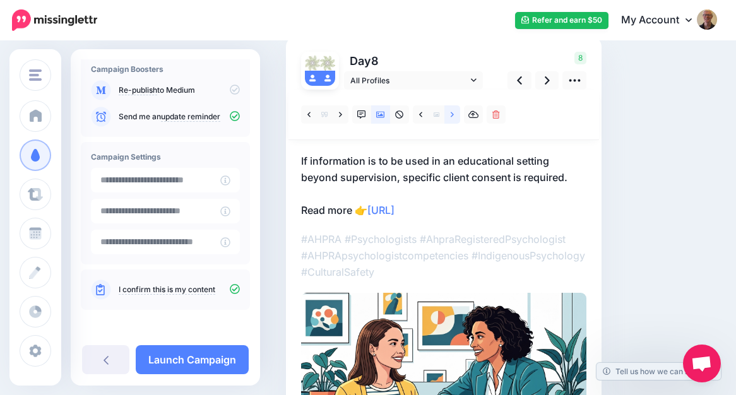
scroll to position [153, 0]
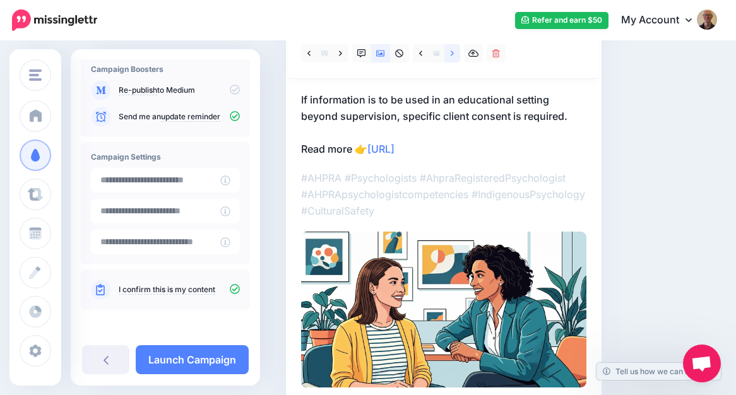
click at [450, 54] on link at bounding box center [452, 53] width 16 height 18
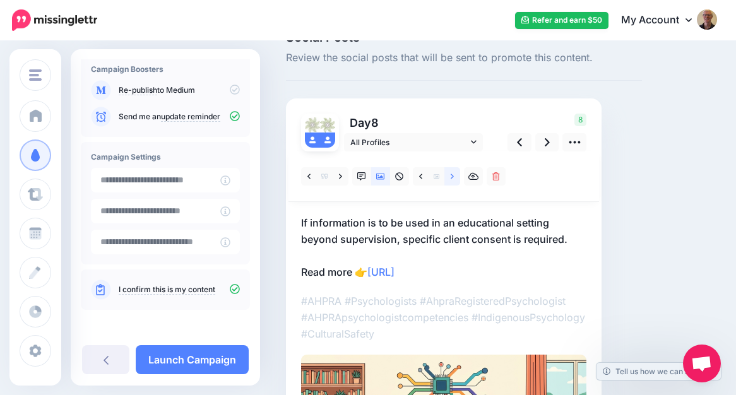
scroll to position [0, 0]
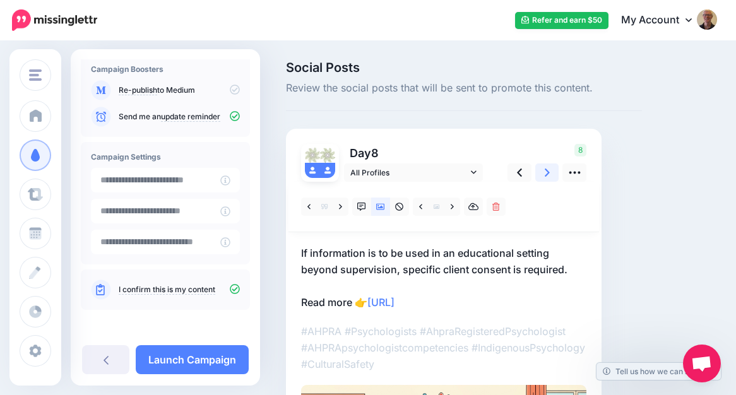
click at [549, 171] on icon at bounding box center [546, 172] width 5 height 13
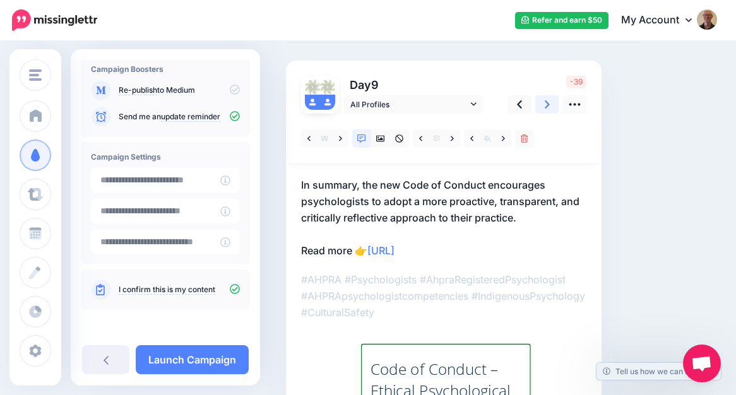
scroll to position [59, 0]
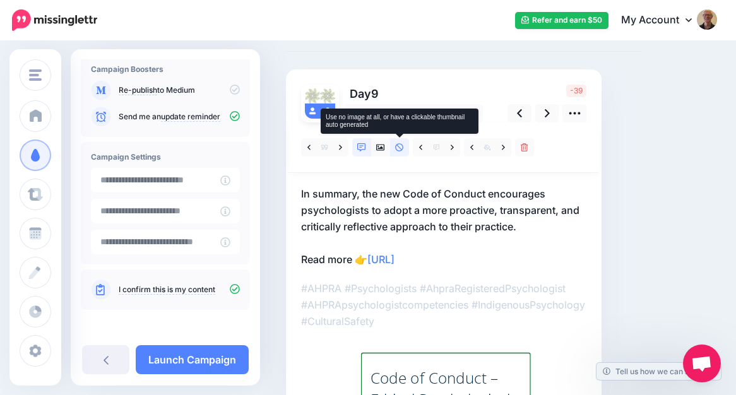
click at [401, 148] on icon at bounding box center [399, 147] width 9 height 9
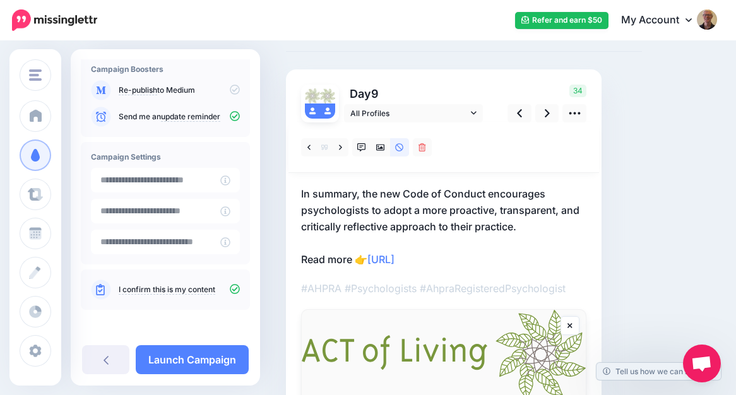
scroll to position [83, 0]
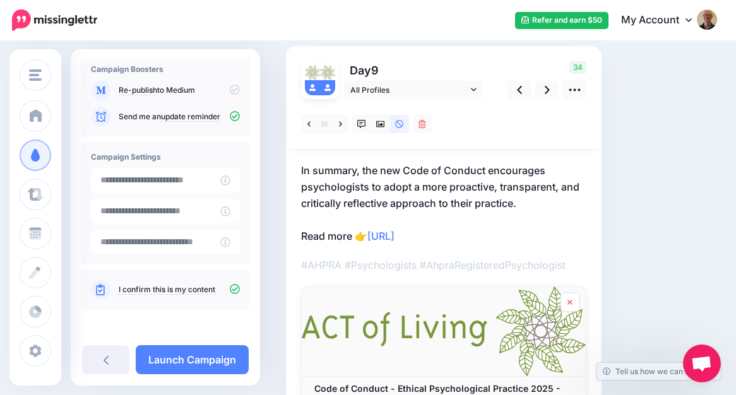
click at [568, 300] on icon at bounding box center [569, 302] width 4 height 5
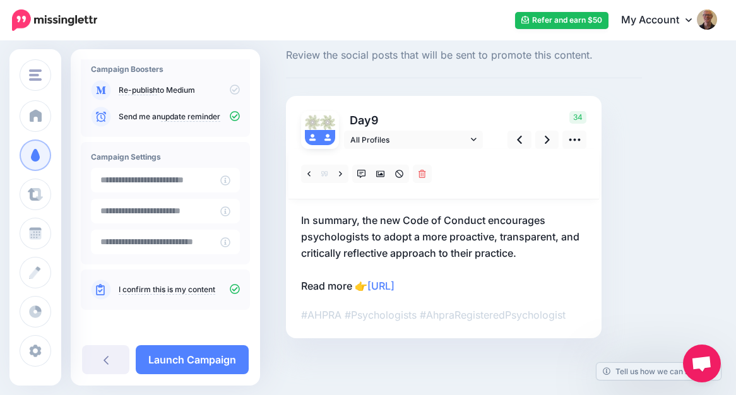
scroll to position [33, 0]
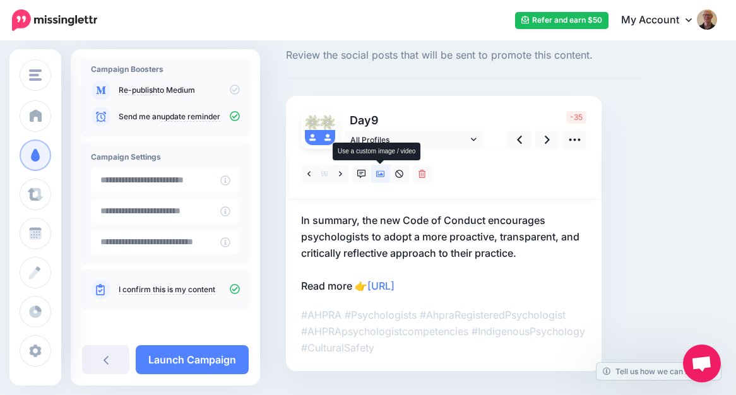
click at [380, 177] on icon at bounding box center [380, 174] width 9 height 6
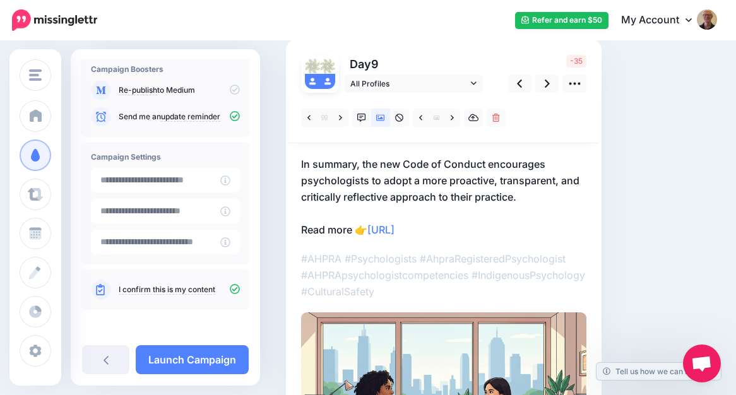
scroll to position [86, 0]
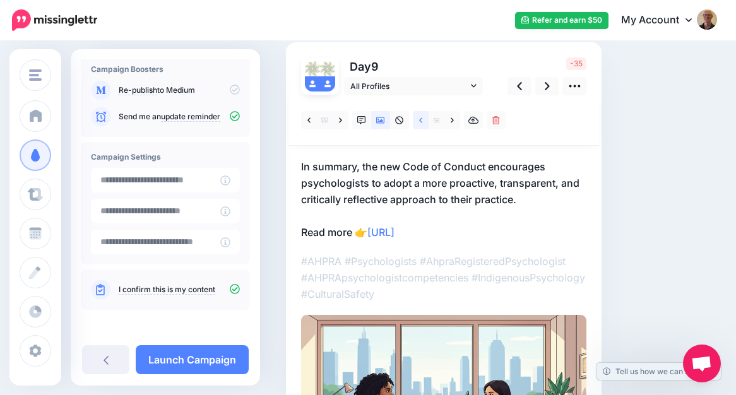
click at [420, 119] on icon at bounding box center [420, 120] width 3 height 9
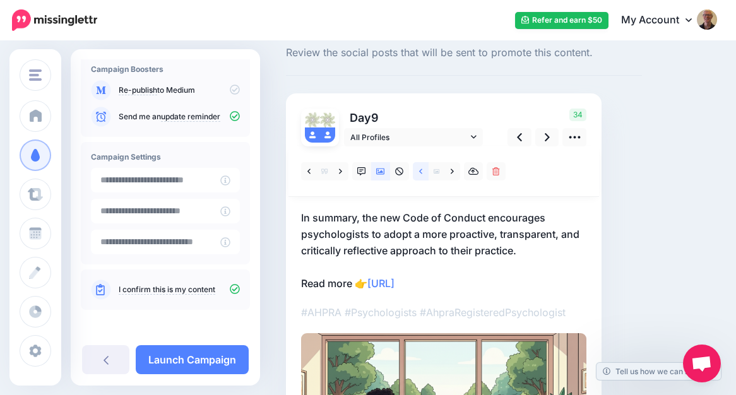
scroll to position [0, 0]
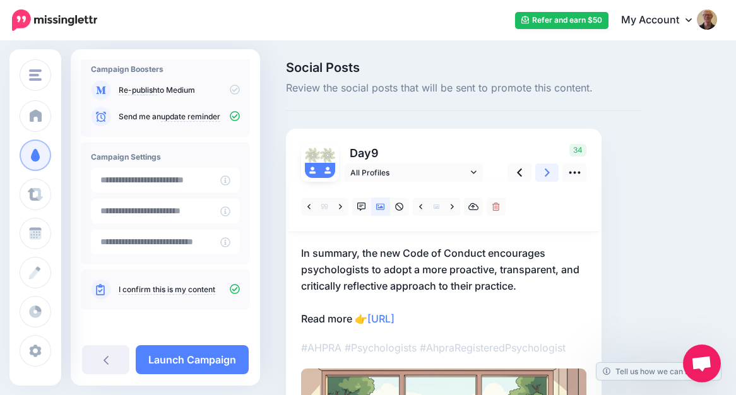
click at [549, 171] on icon at bounding box center [546, 172] width 5 height 13
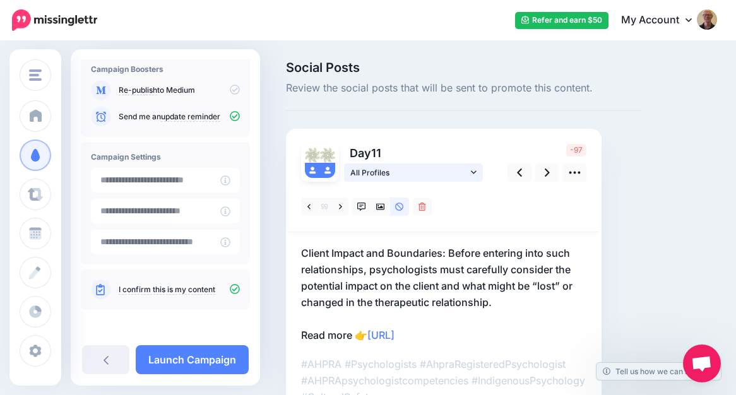
click at [462, 170] on span "All Profiles" at bounding box center [408, 172] width 117 height 13
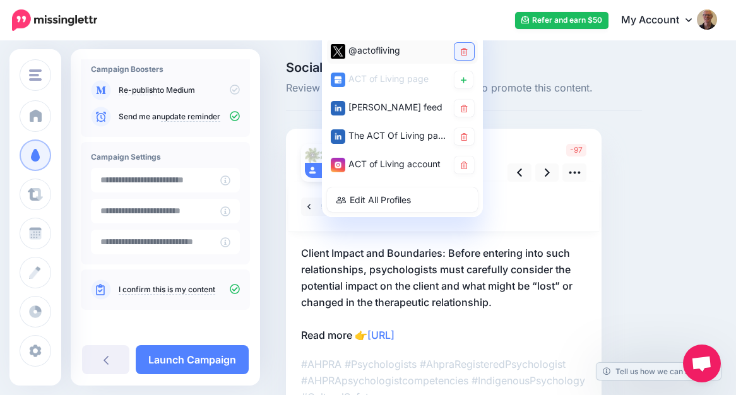
click at [461, 54] on icon at bounding box center [464, 52] width 7 height 8
click at [532, 254] on p "Client Impact and Boundaries: Before entering into such relationships, psycholo…" at bounding box center [443, 294] width 285 height 98
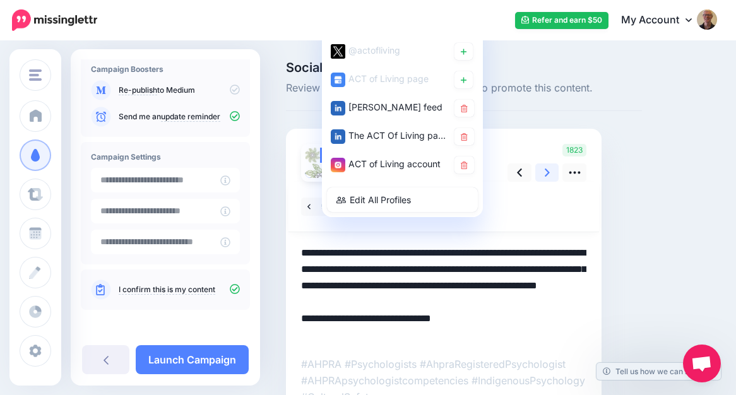
click at [545, 170] on icon at bounding box center [546, 172] width 5 height 13
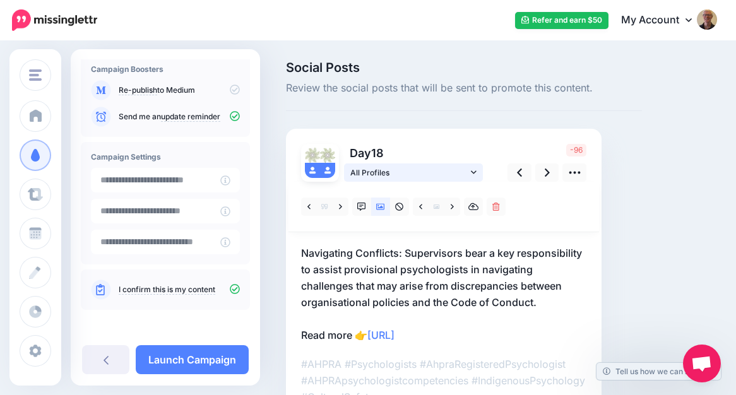
click at [476, 174] on icon at bounding box center [474, 172] width 6 height 9
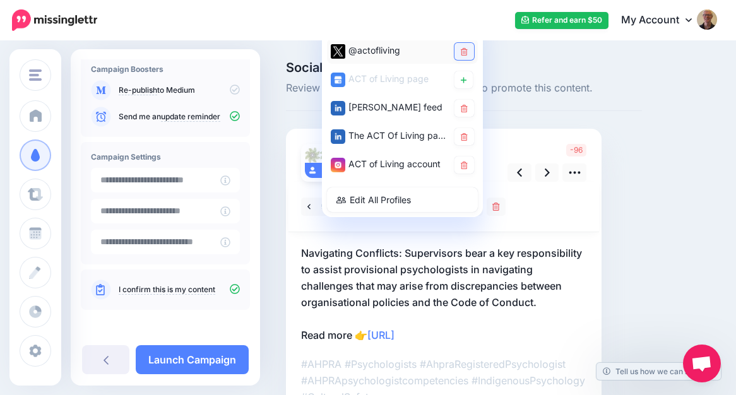
click at [462, 52] on icon at bounding box center [464, 52] width 7 height 8
click at [562, 216] on div at bounding box center [443, 207] width 310 height 50
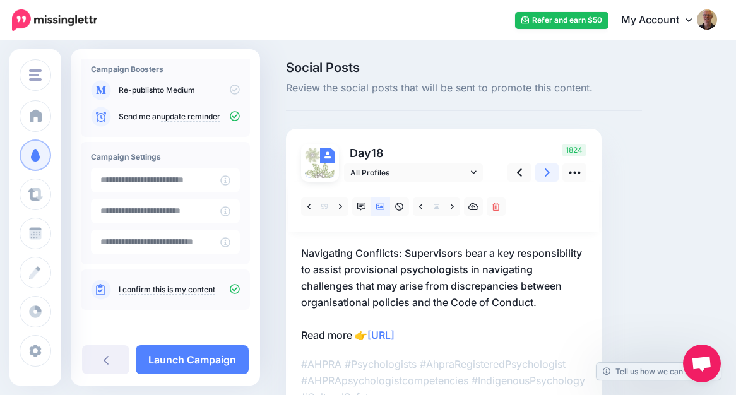
click at [544, 172] on icon at bounding box center [546, 172] width 5 height 13
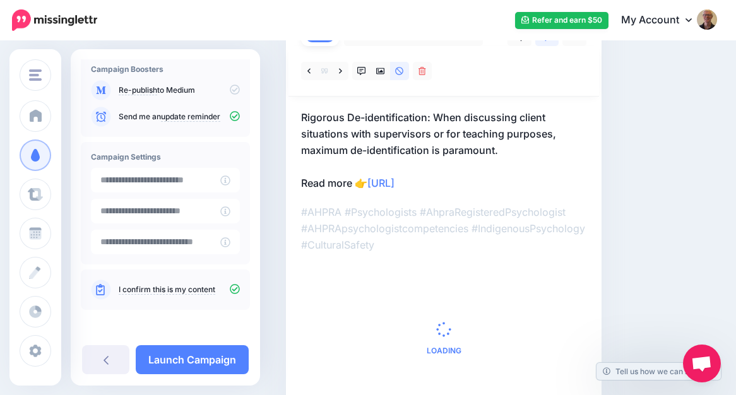
scroll to position [201, 0]
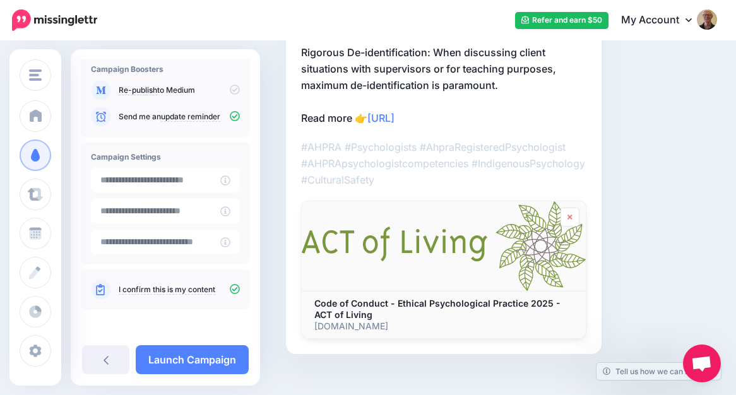
click at [567, 215] on icon at bounding box center [569, 217] width 5 height 8
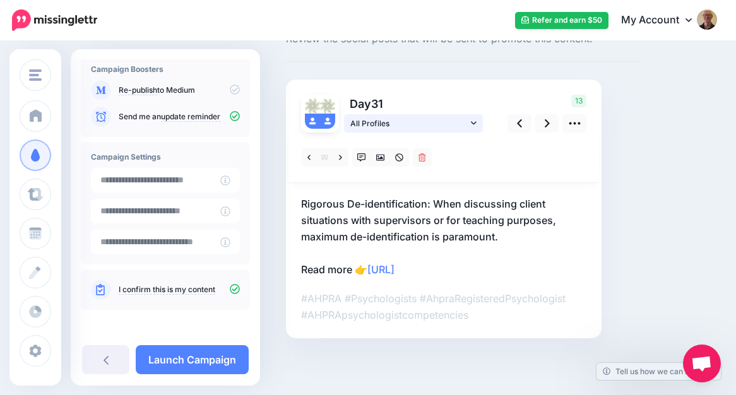
scroll to position [49, 0]
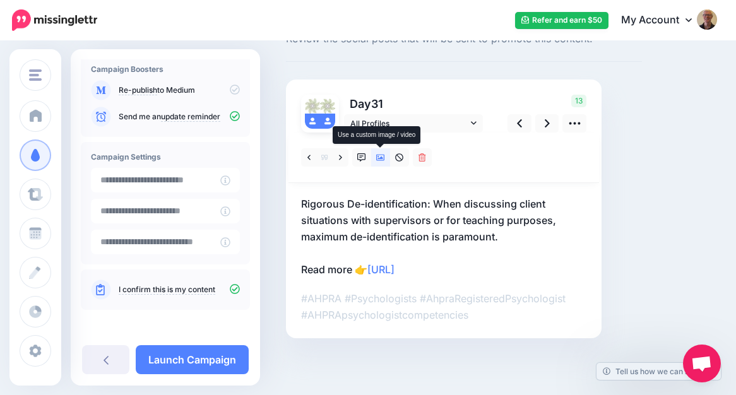
click at [379, 156] on icon at bounding box center [380, 157] width 9 height 9
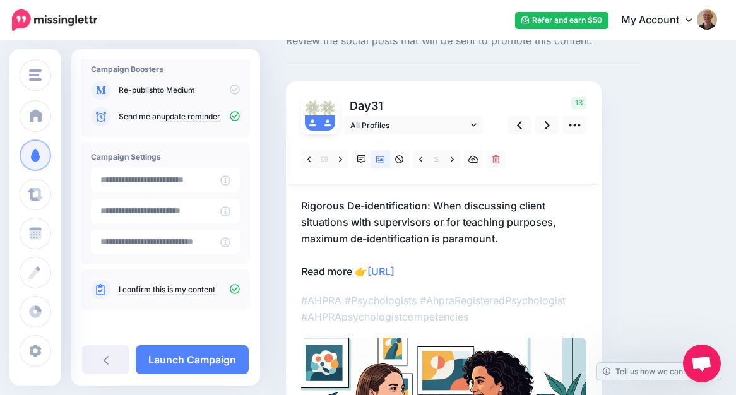
scroll to position [25, 0]
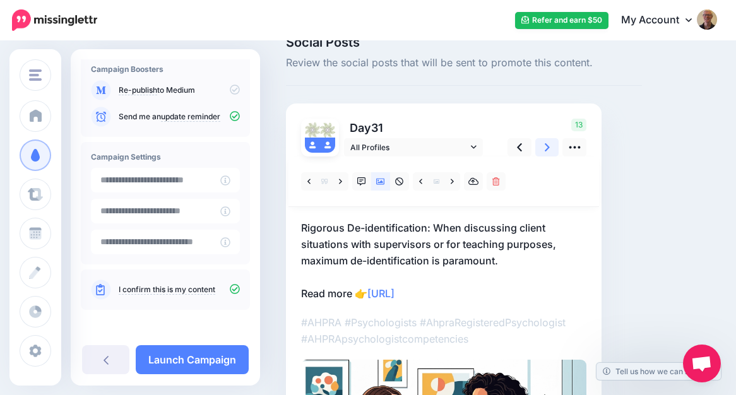
click at [542, 151] on link at bounding box center [547, 147] width 24 height 18
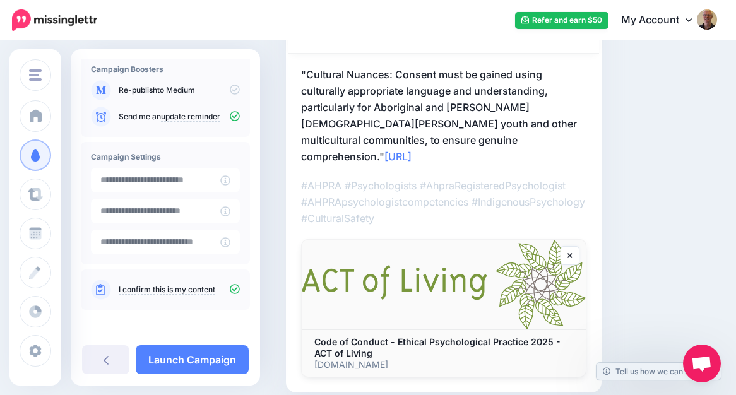
scroll to position [180, 0]
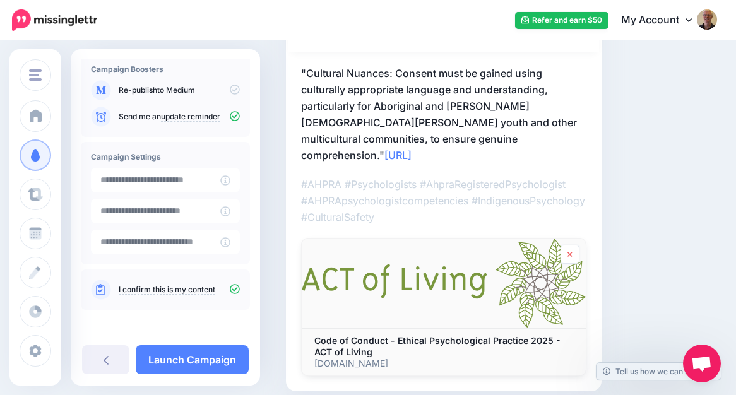
click at [570, 245] on link at bounding box center [569, 254] width 19 height 19
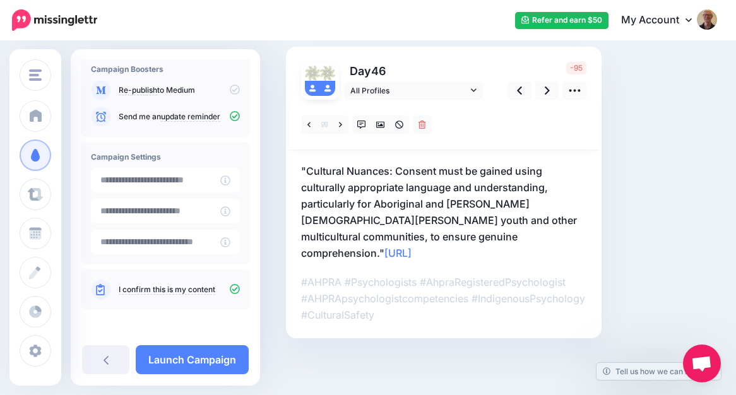
scroll to position [66, 0]
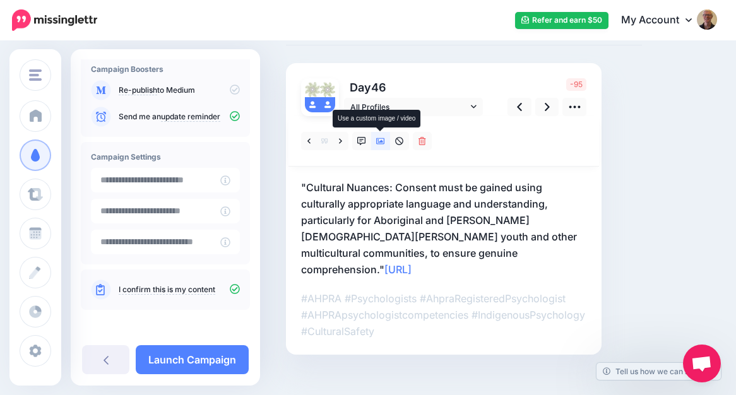
click at [379, 136] on link at bounding box center [380, 141] width 19 height 18
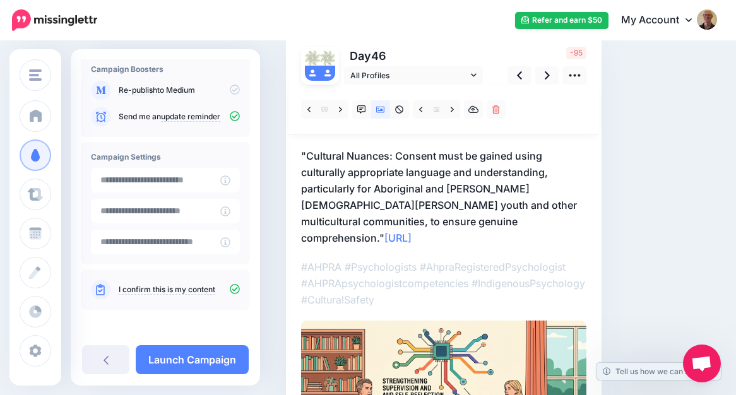
scroll to position [100, 0]
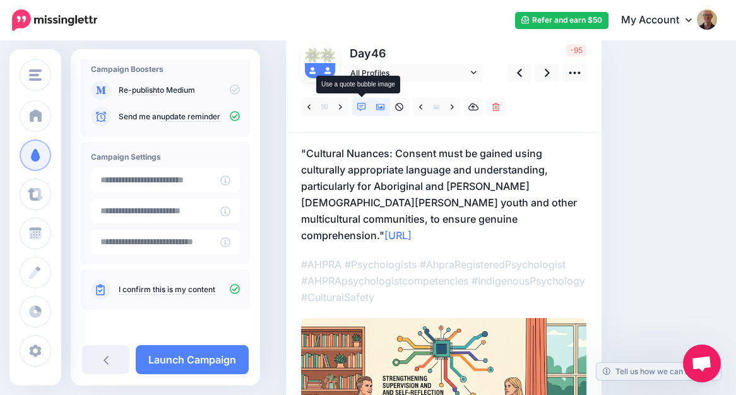
click at [362, 101] on link at bounding box center [361, 107] width 19 height 18
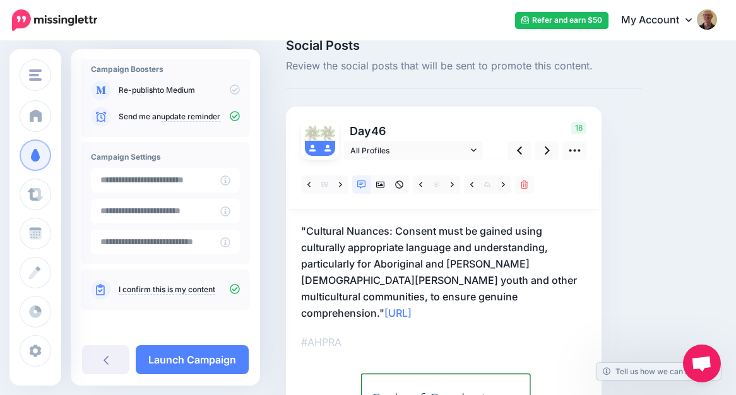
scroll to position [20, 0]
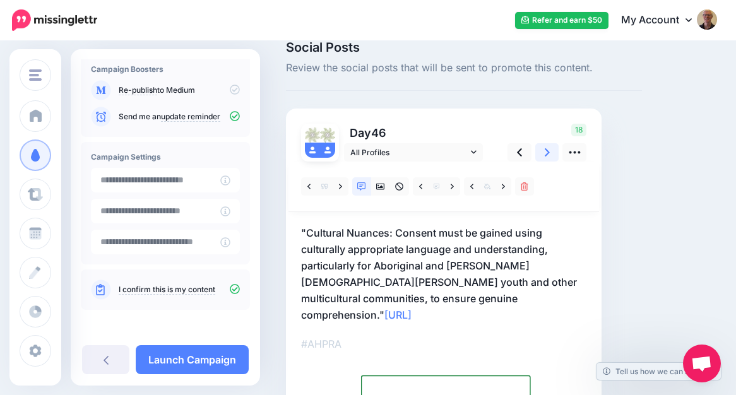
click at [548, 152] on icon at bounding box center [546, 152] width 5 height 8
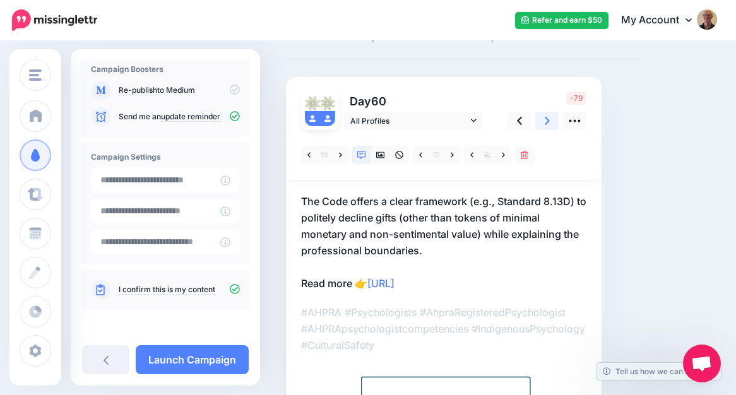
scroll to position [47, 0]
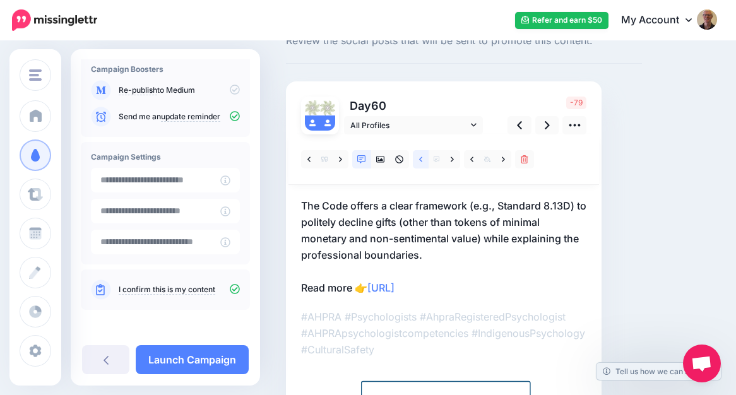
click at [421, 160] on icon at bounding box center [420, 159] width 3 height 9
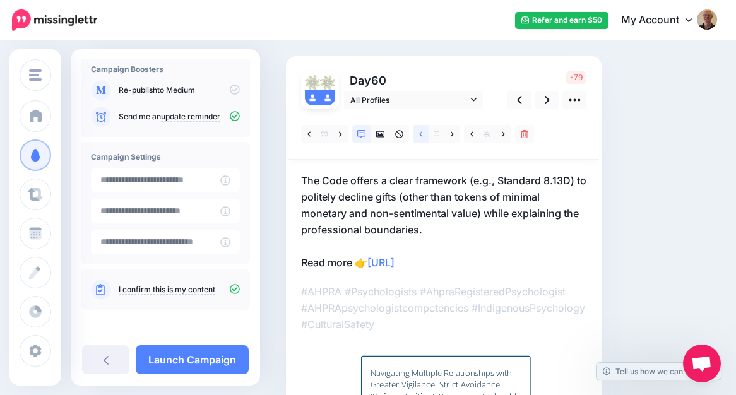
scroll to position [54, 0]
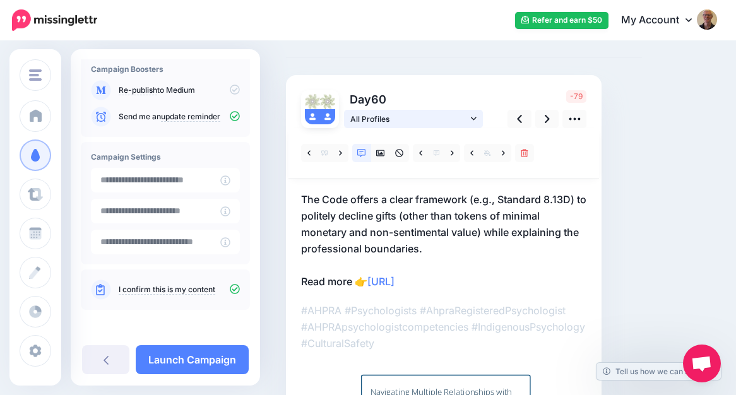
click at [446, 115] on span "All Profiles" at bounding box center [408, 118] width 117 height 13
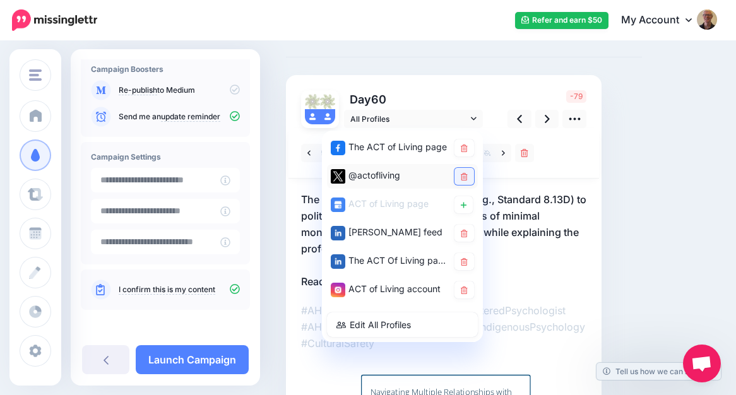
click at [465, 178] on icon at bounding box center [464, 177] width 7 height 8
click at [544, 117] on icon at bounding box center [546, 118] width 5 height 13
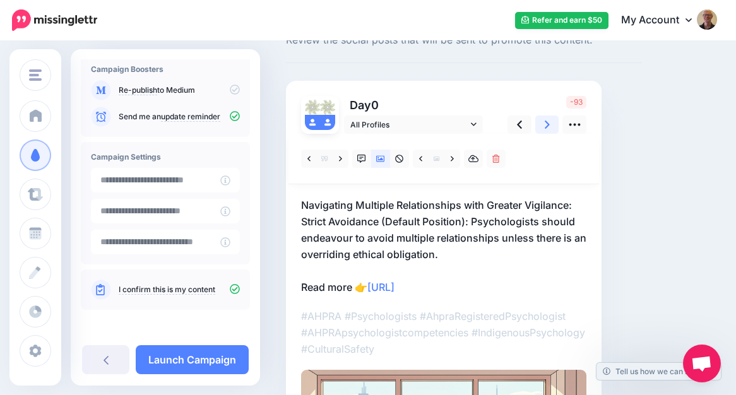
scroll to position [45, 0]
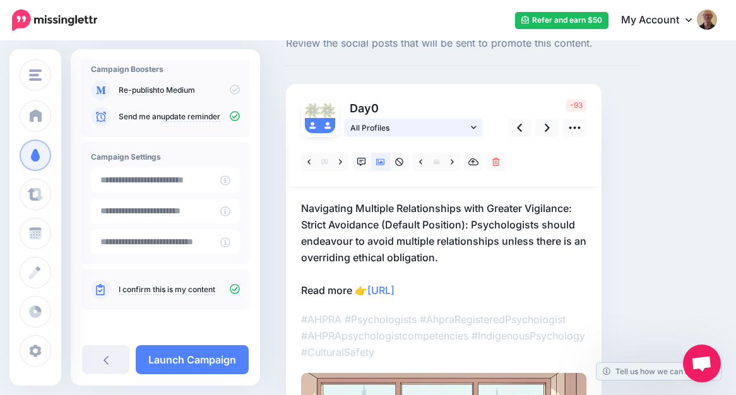
click at [455, 123] on span "All Profiles" at bounding box center [408, 127] width 117 height 13
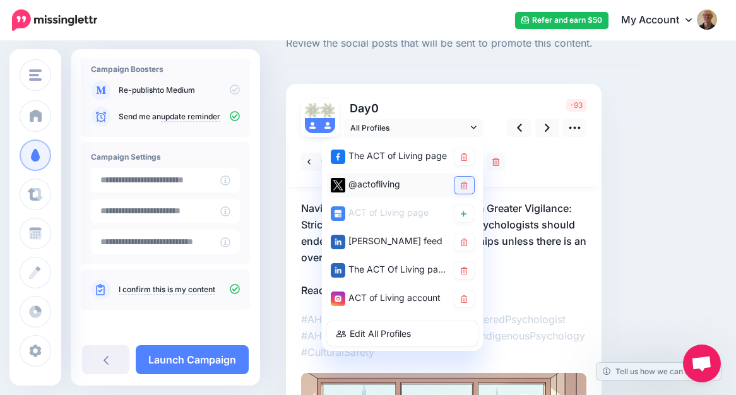
click at [463, 185] on icon at bounding box center [464, 186] width 7 height 8
click at [547, 126] on icon at bounding box center [546, 128] width 5 height 8
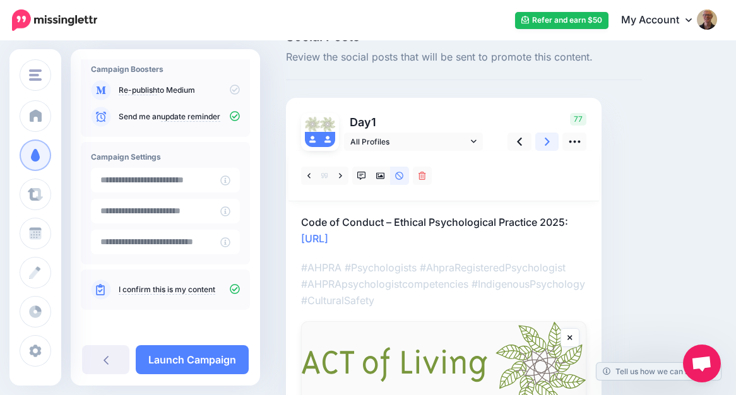
scroll to position [30, 0]
click at [575, 140] on icon at bounding box center [574, 142] width 13 height 13
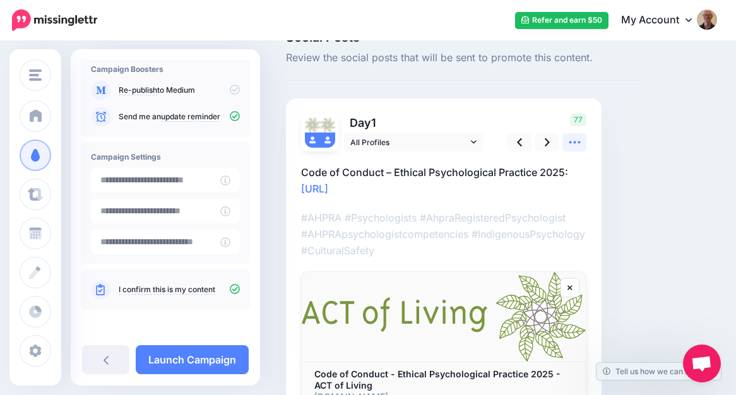
click at [575, 140] on icon at bounding box center [574, 142] width 13 height 13
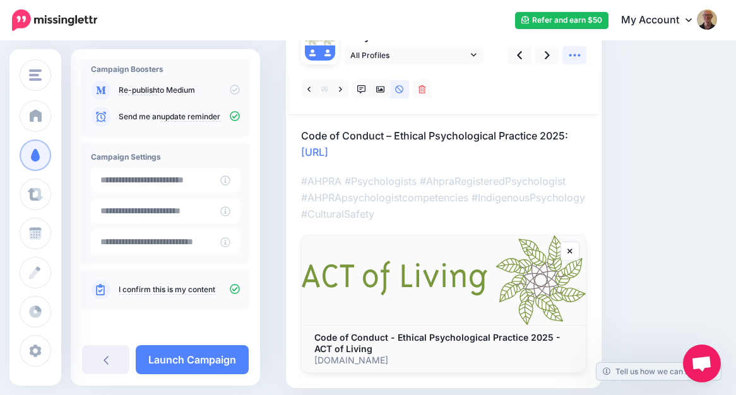
scroll to position [167, 0]
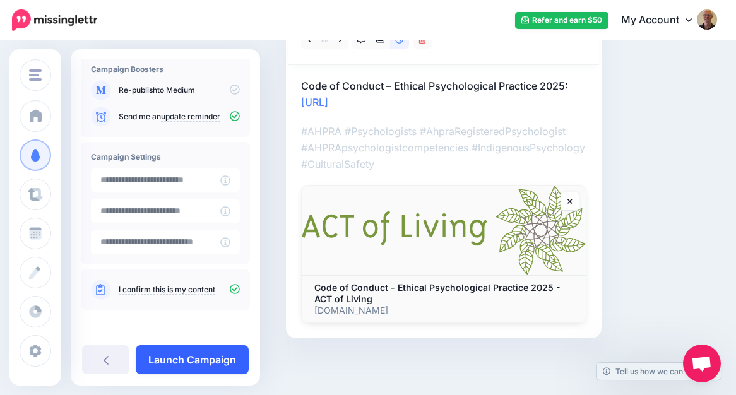
click at [170, 358] on link "Launch Campaign" at bounding box center [192, 359] width 113 height 29
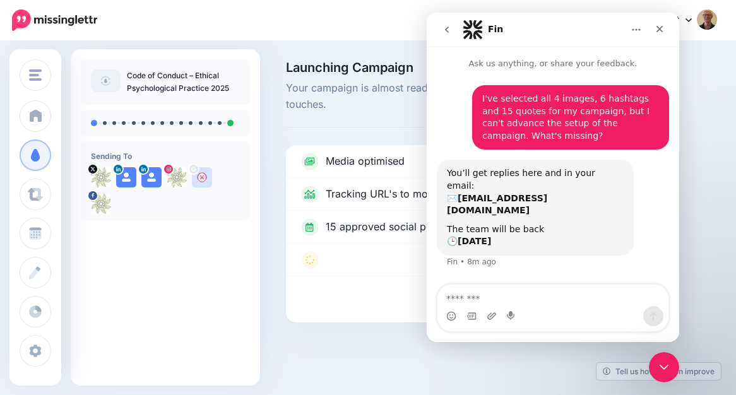
click at [530, 296] on textarea "Message…" at bounding box center [552, 295] width 231 height 21
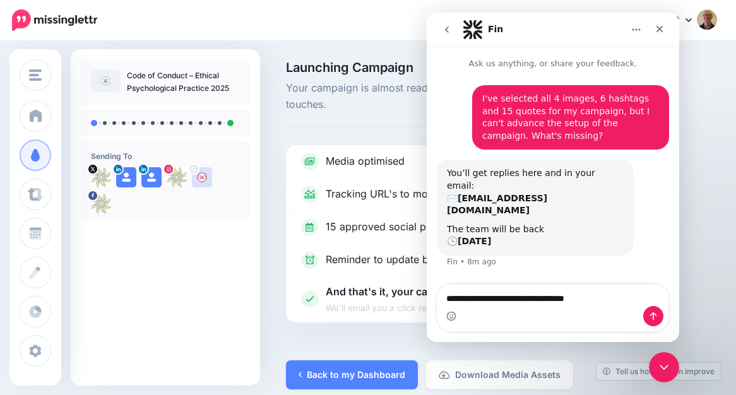
type textarea "**********"
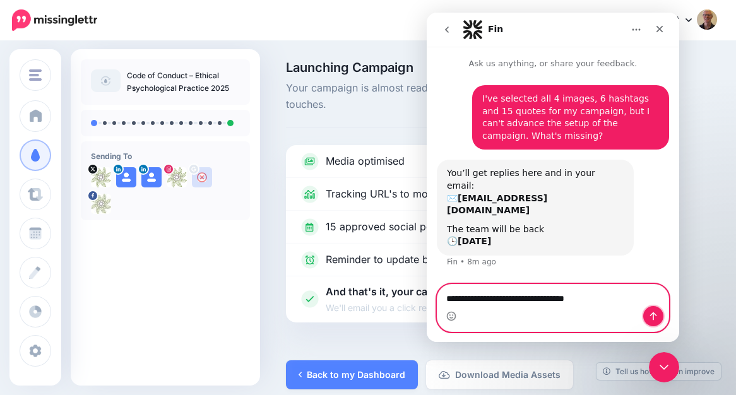
click at [650, 314] on icon "Send a message…" at bounding box center [653, 316] width 7 height 8
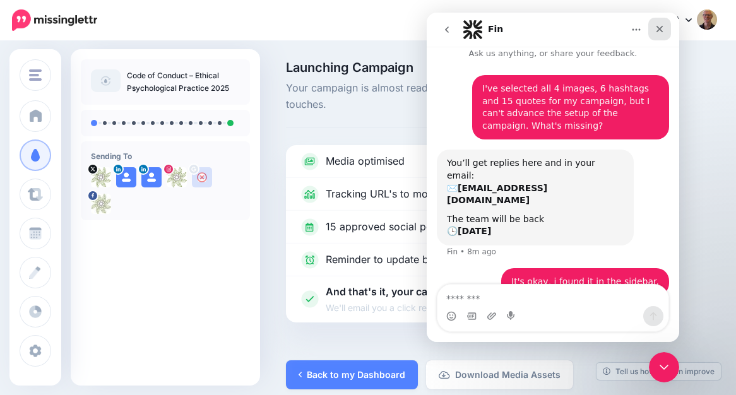
click at [662, 23] on div "Close" at bounding box center [659, 29] width 23 height 23
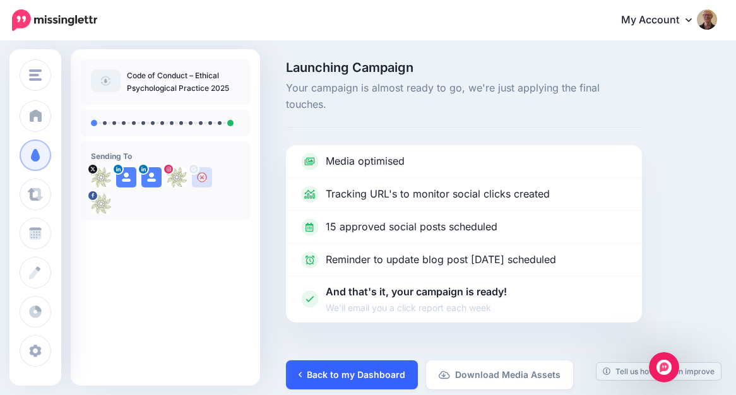
click at [339, 360] on link "Back to my Dashboard" at bounding box center [352, 374] width 132 height 29
